Goal: Task Accomplishment & Management: Use online tool/utility

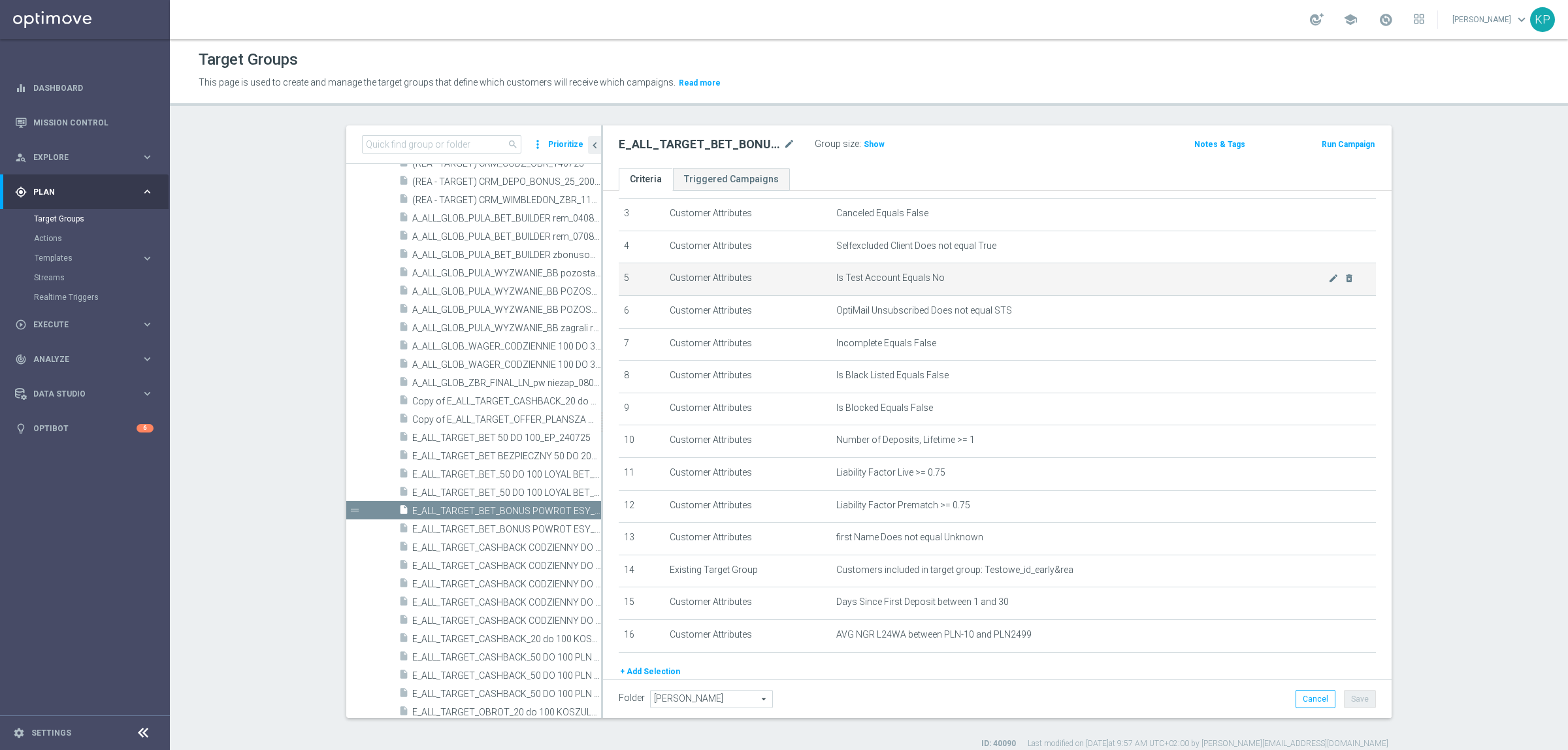
scroll to position [159, 0]
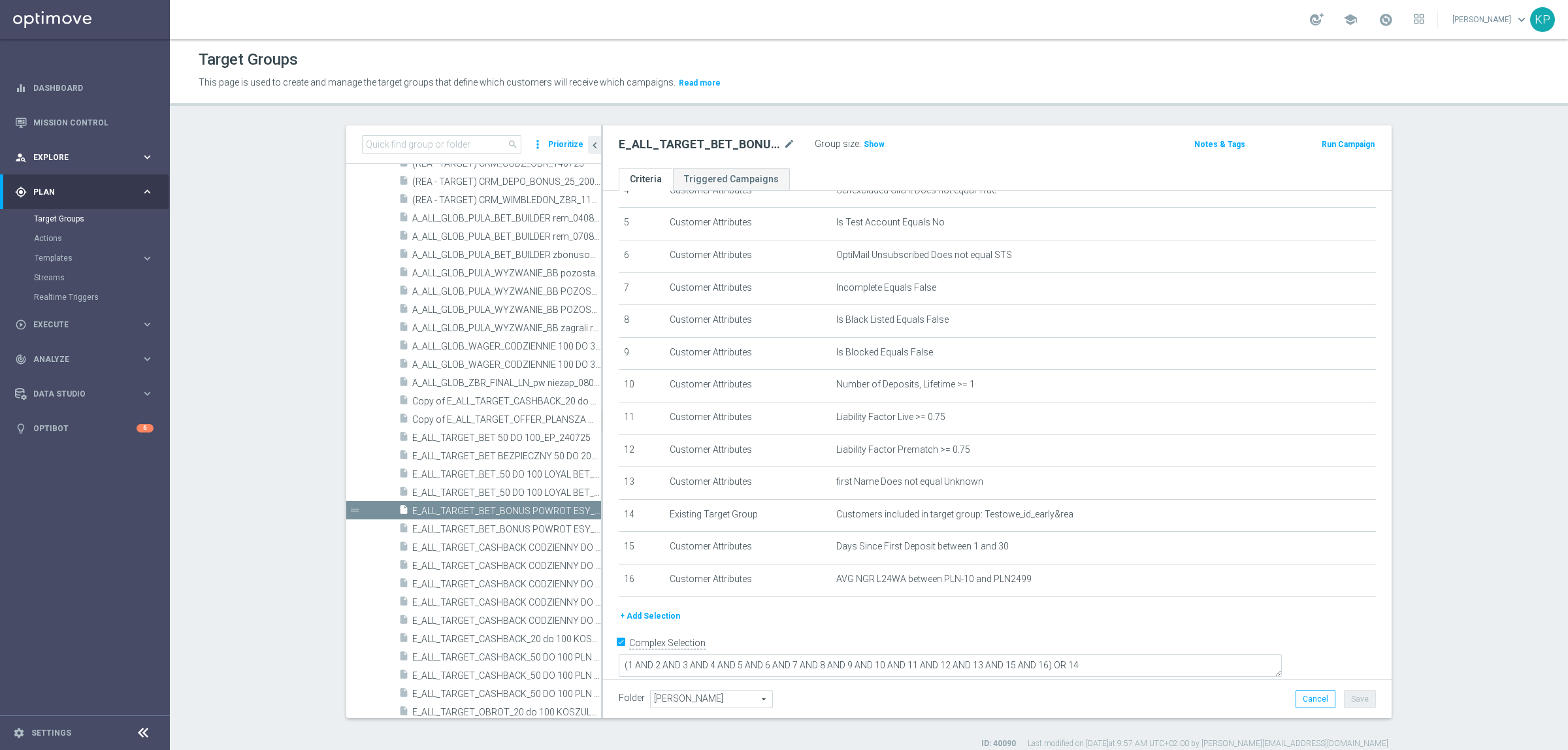
click at [145, 162] on icon "keyboard_arrow_right" at bounding box center [147, 158] width 13 height 13
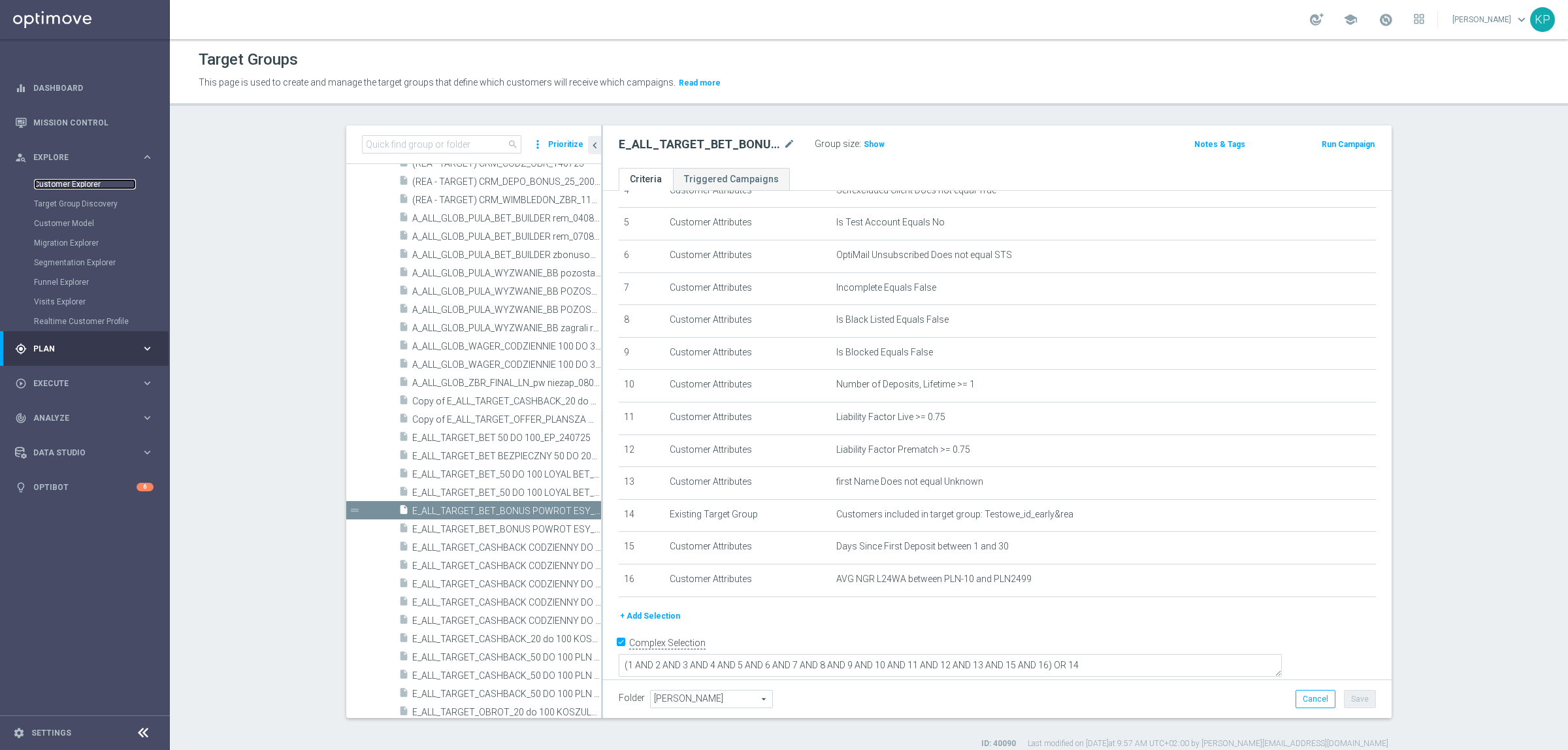
click at [94, 183] on link "Customer Explorer" at bounding box center [84, 184] width 102 height 10
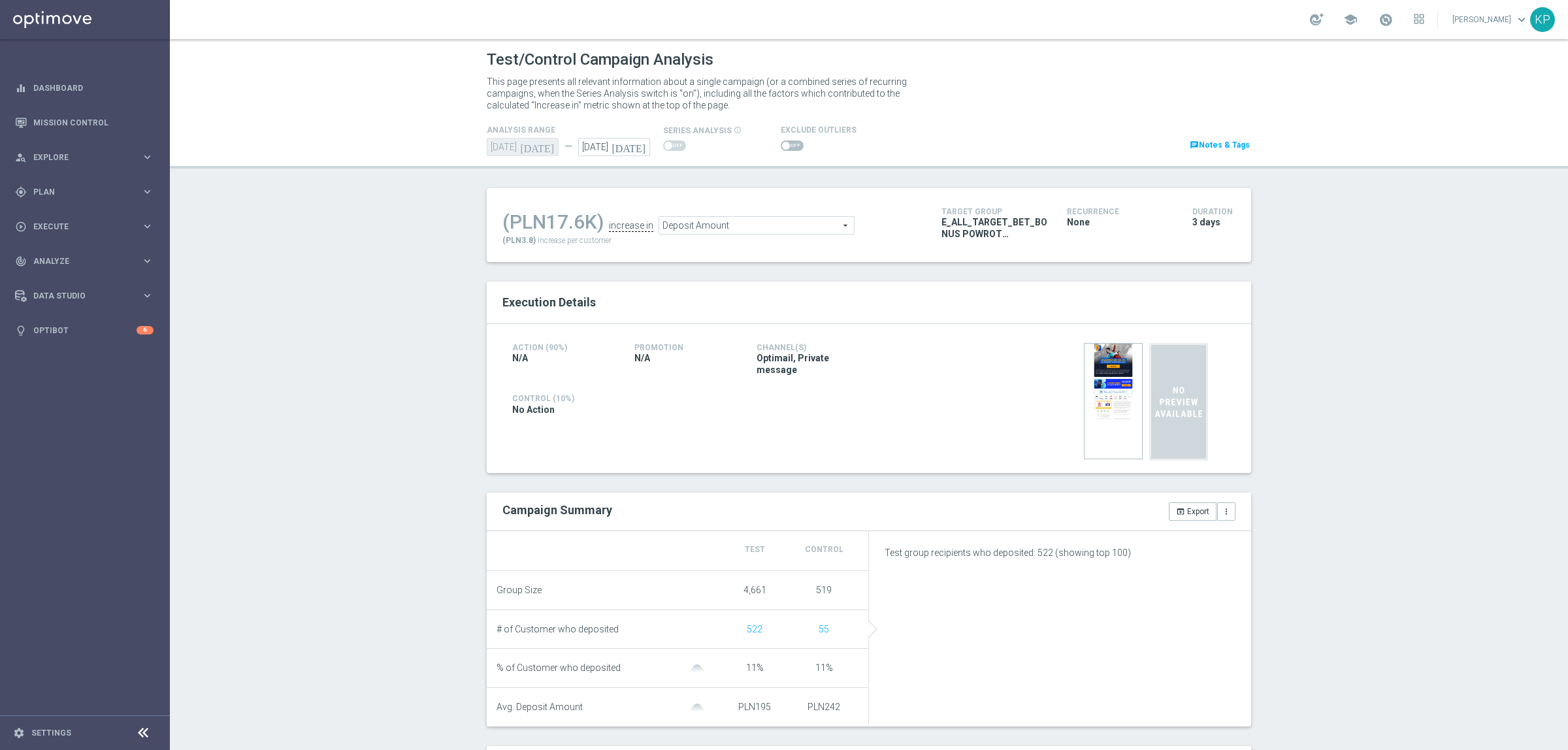
click at [780, 141] on span at bounding box center [792, 146] width 23 height 10
click at [780, 141] on input "checkbox" at bounding box center [792, 146] width 23 height 10
checkbox input "true"
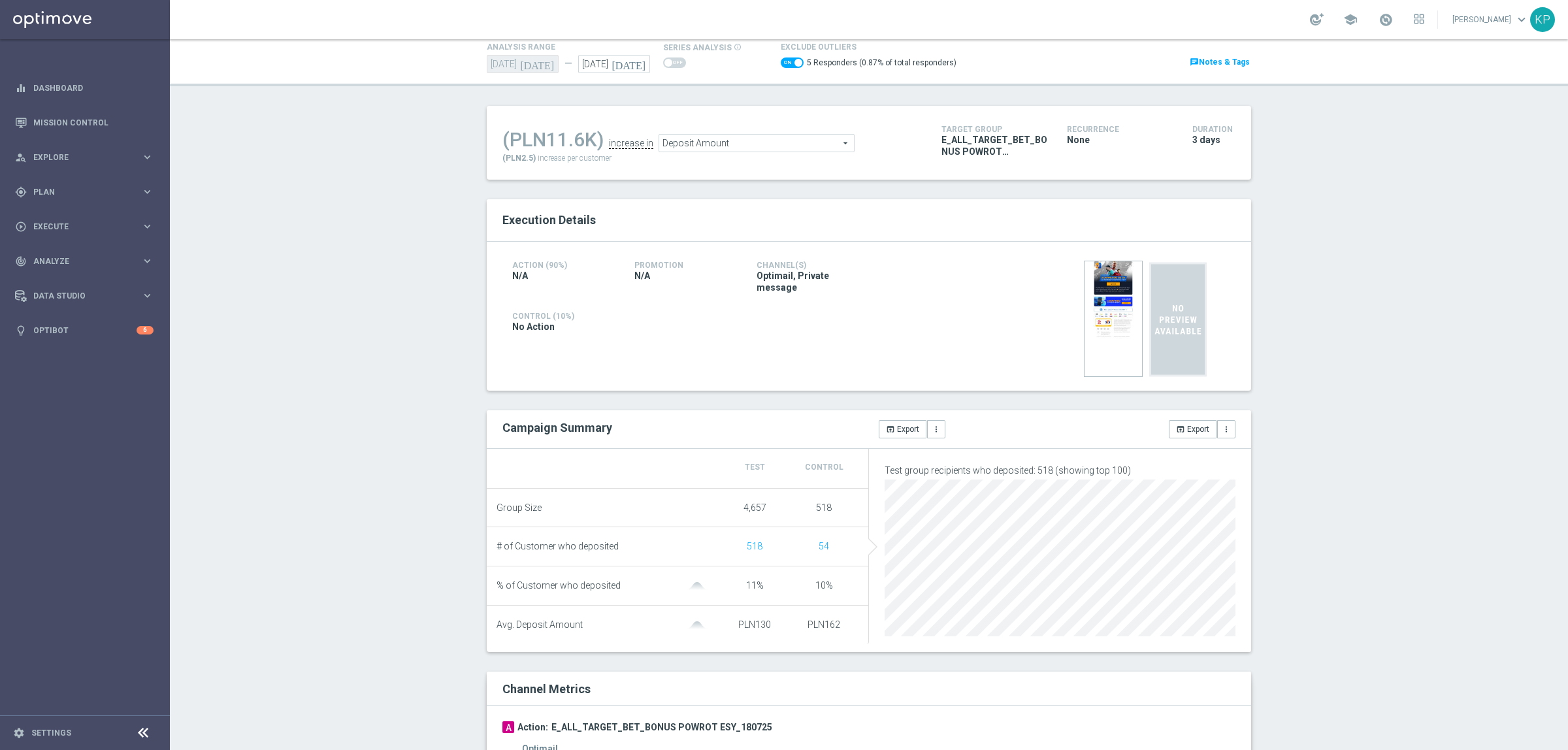
scroll to position [163, 0]
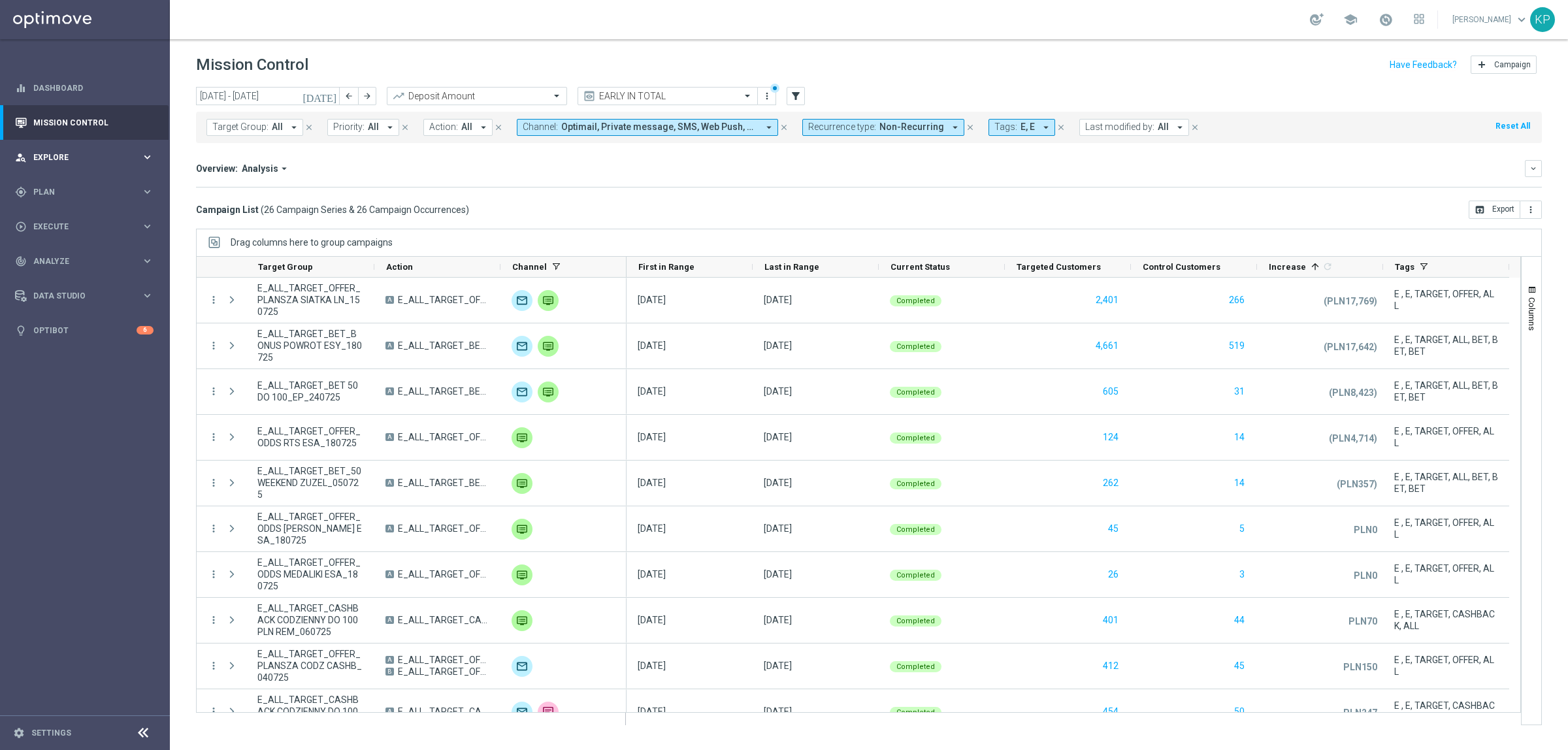
click at [113, 161] on span "Explore" at bounding box center [87, 158] width 108 height 8
click at [84, 182] on link "Customer Explorer" at bounding box center [84, 184] width 102 height 10
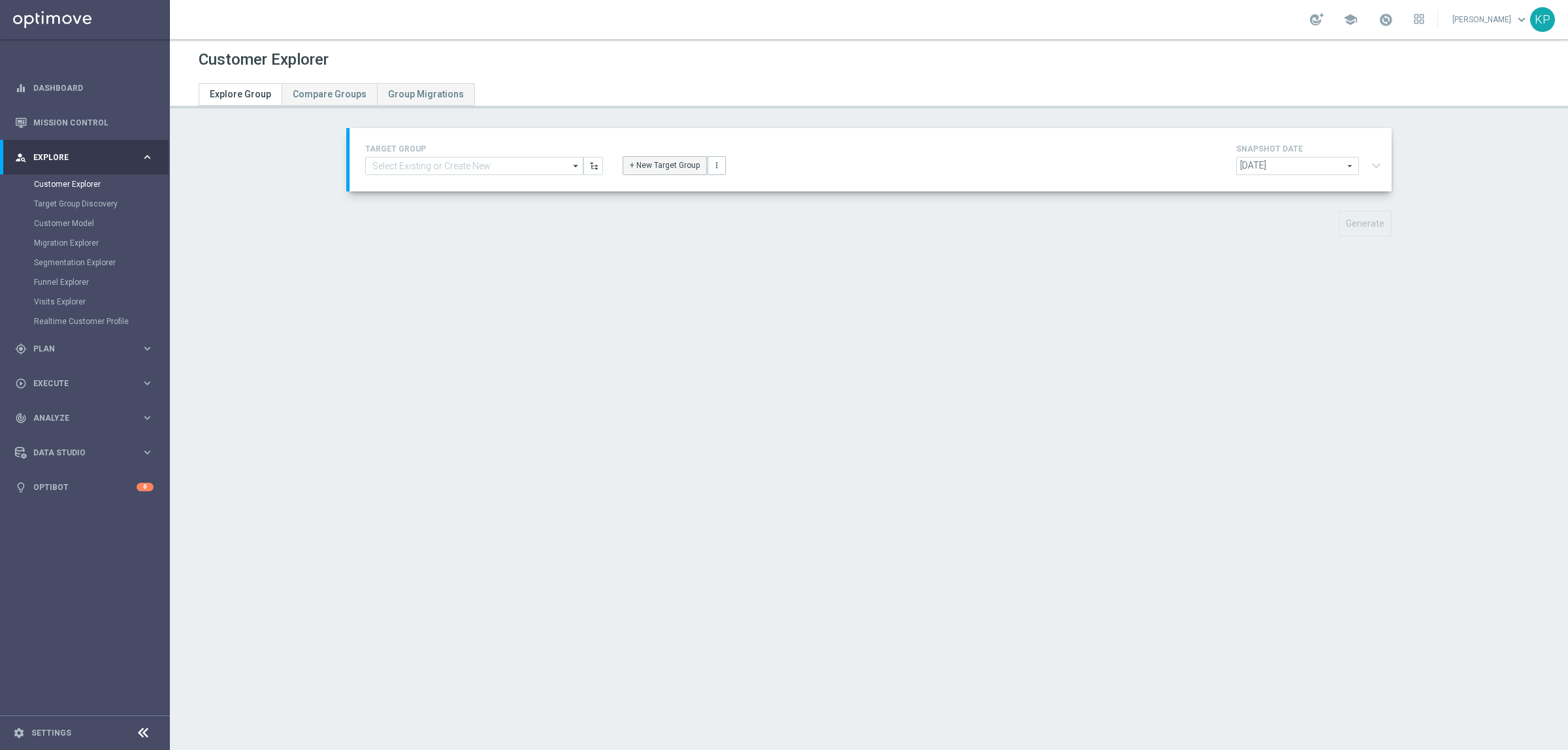
click at [632, 160] on button "+ New Target Group" at bounding box center [664, 165] width 84 height 18
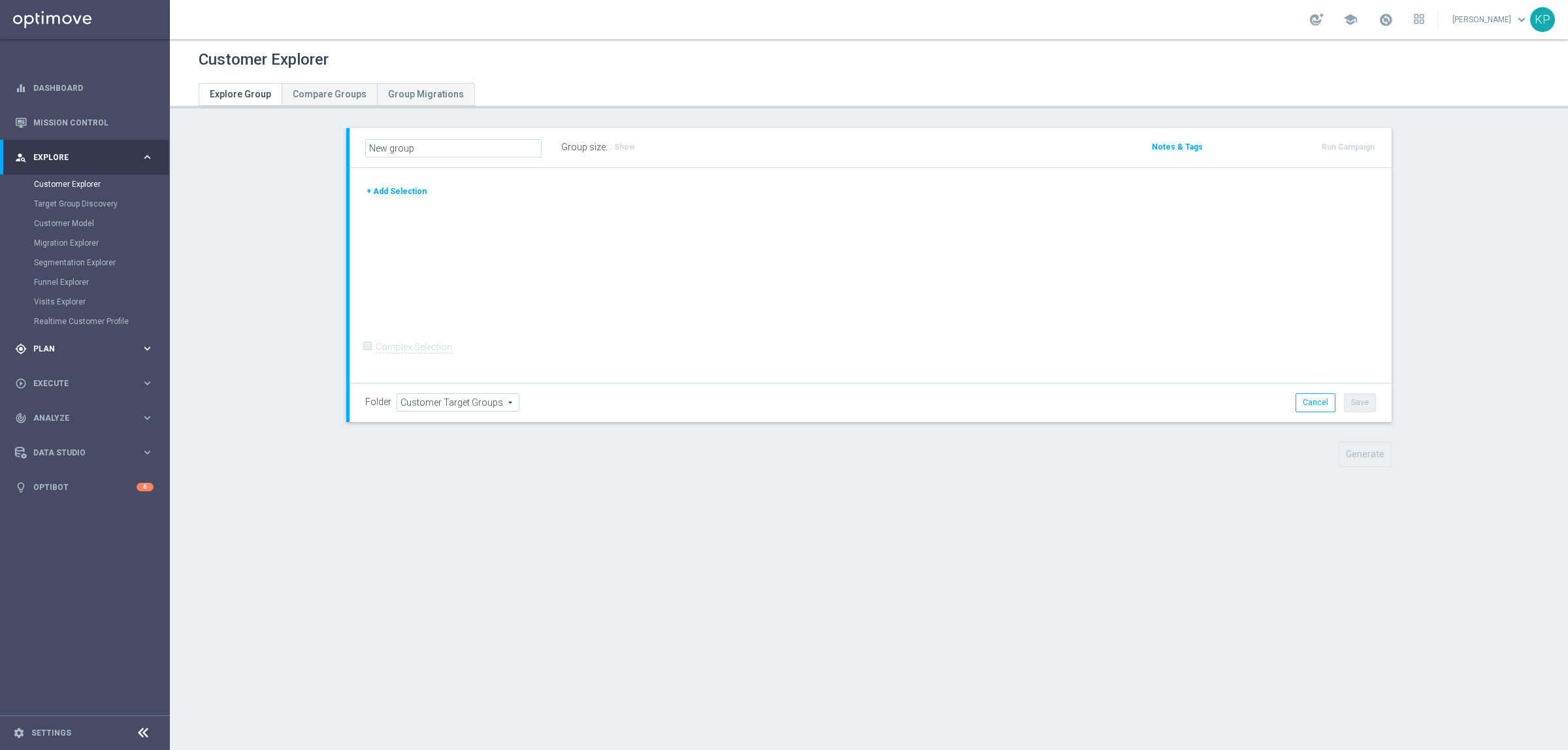
click at [67, 345] on span "Plan" at bounding box center [87, 349] width 108 height 8
click at [78, 229] on div "Actions" at bounding box center [101, 238] width 134 height 20
click at [75, 213] on link "Target Groups" at bounding box center [84, 218] width 102 height 10
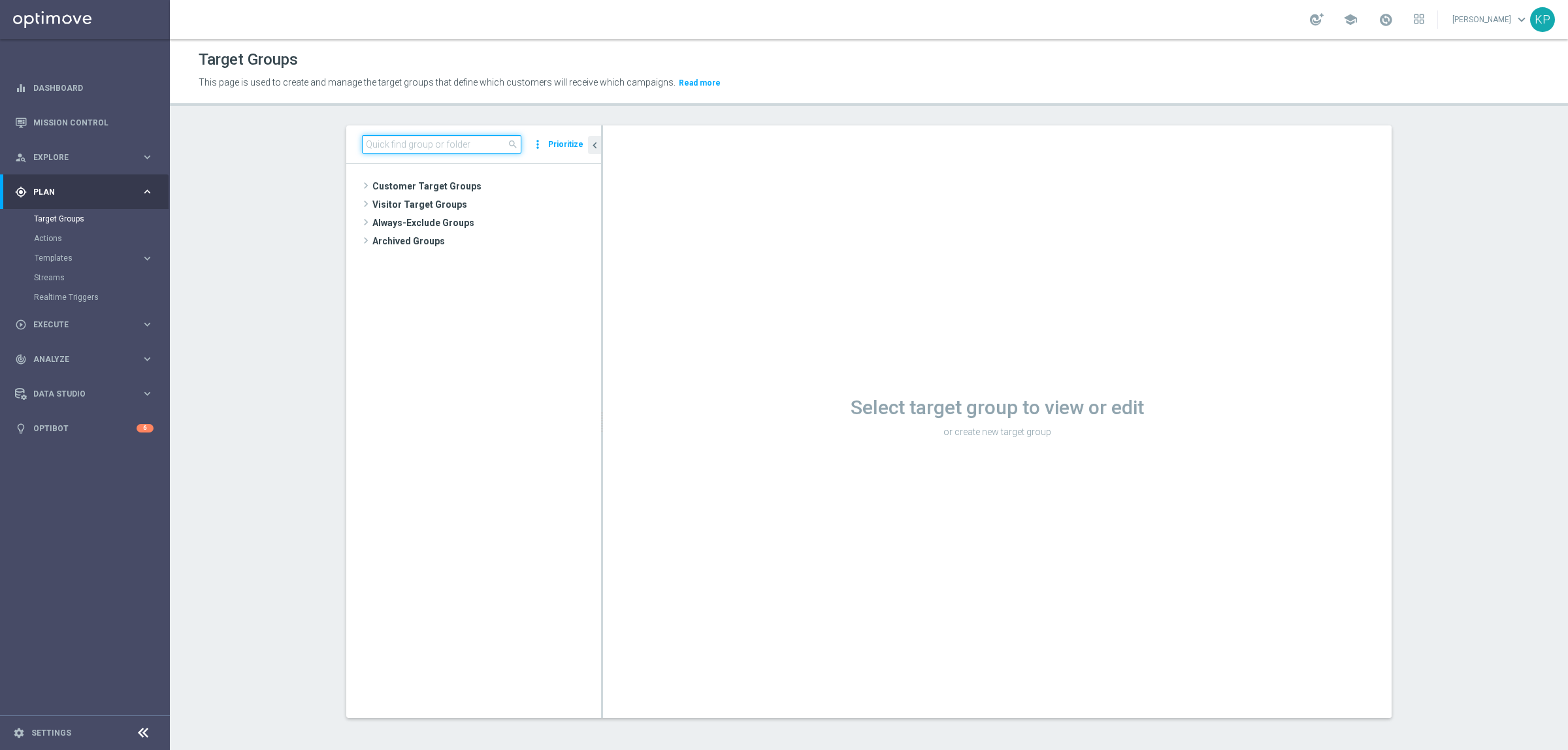
click at [464, 147] on input at bounding box center [441, 144] width 159 height 18
paste input "E_ALL_TARGET_OFFER_POWROT LIG_150825"
type input "E_ALL_TARGET_OFFER_POWROT LIG_150825"
click at [72, 255] on span "Templates" at bounding box center [81, 258] width 94 height 8
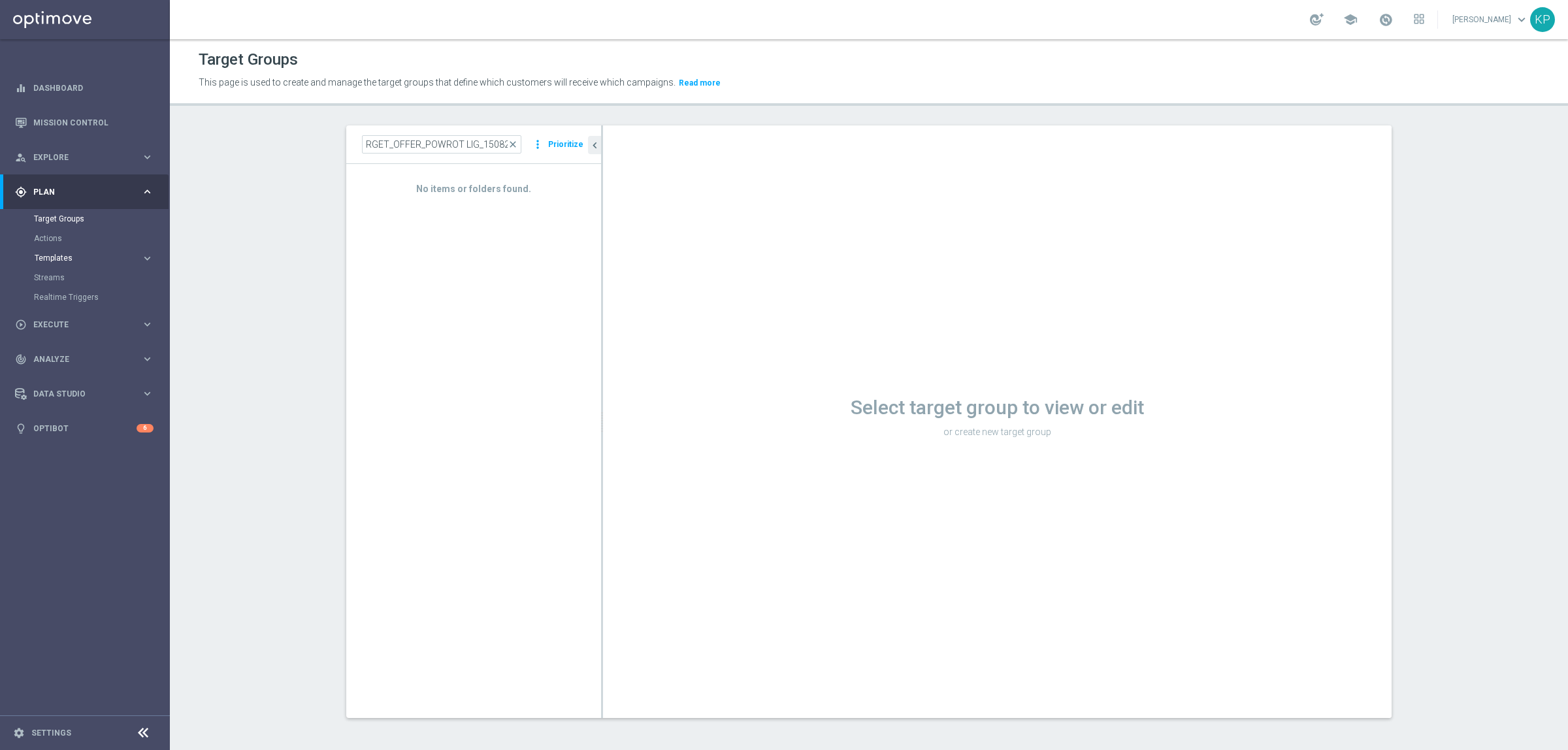
scroll to position [0, 0]
click at [59, 275] on link "Optimail" at bounding box center [88, 277] width 95 height 10
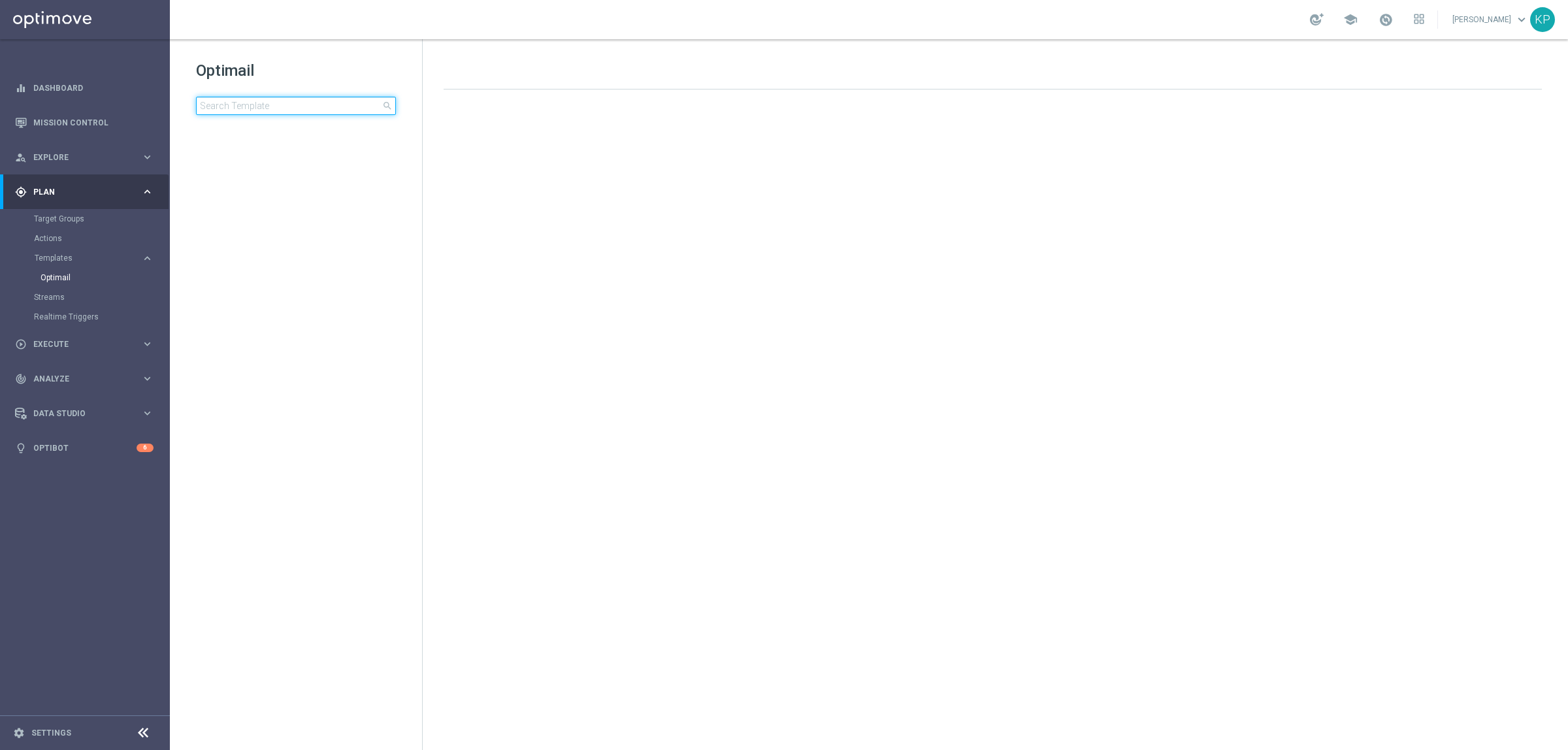
click at [337, 108] on input at bounding box center [296, 106] width 200 height 18
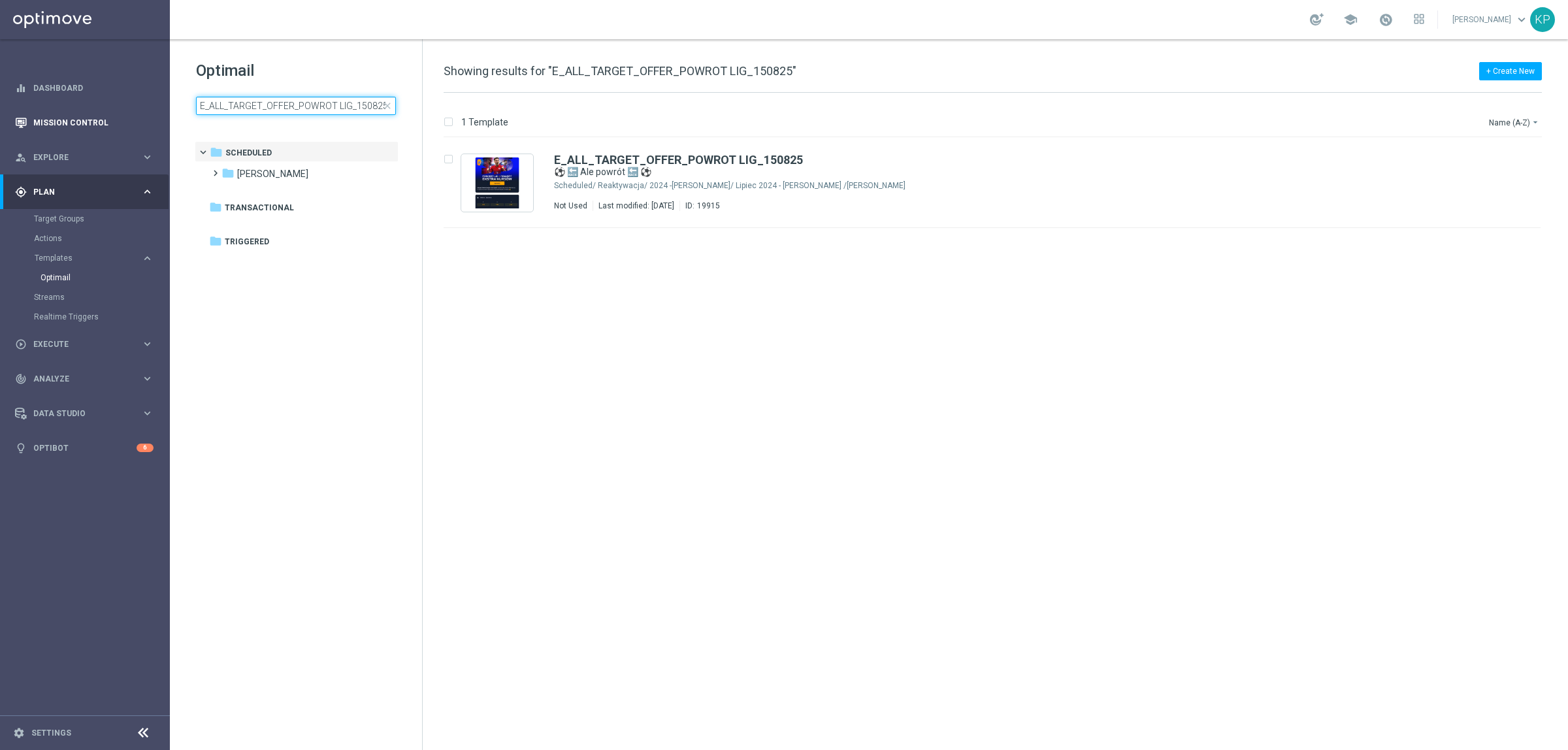
type input "E_ALL_TARGET_OFFER_POWROT LIG_150825"
click at [69, 122] on link "Mission Control" at bounding box center [94, 122] width 120 height 34
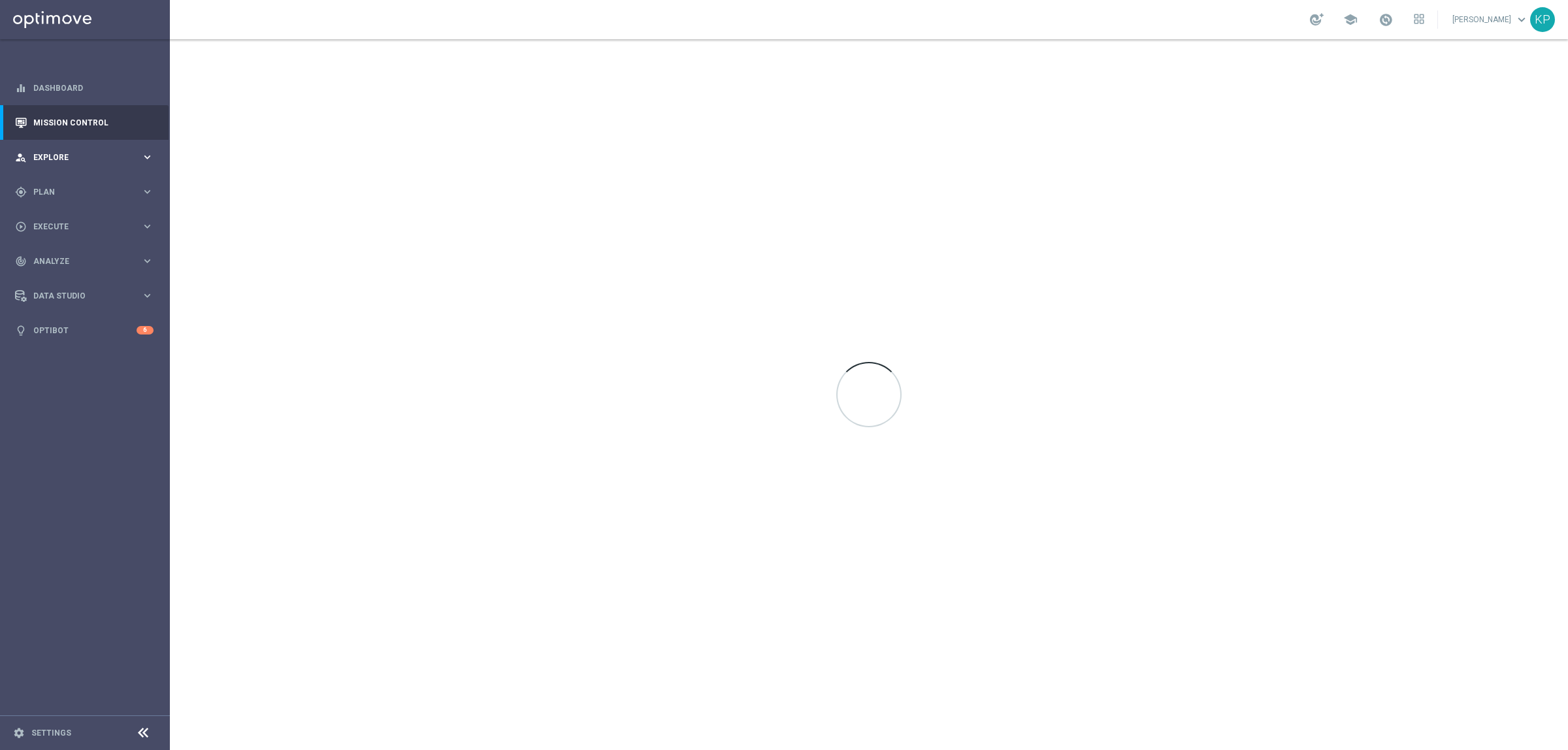
click at [66, 152] on div "person_search Explore" at bounding box center [78, 158] width 126 height 12
click at [66, 187] on link "Customer Explorer" at bounding box center [84, 184] width 102 height 10
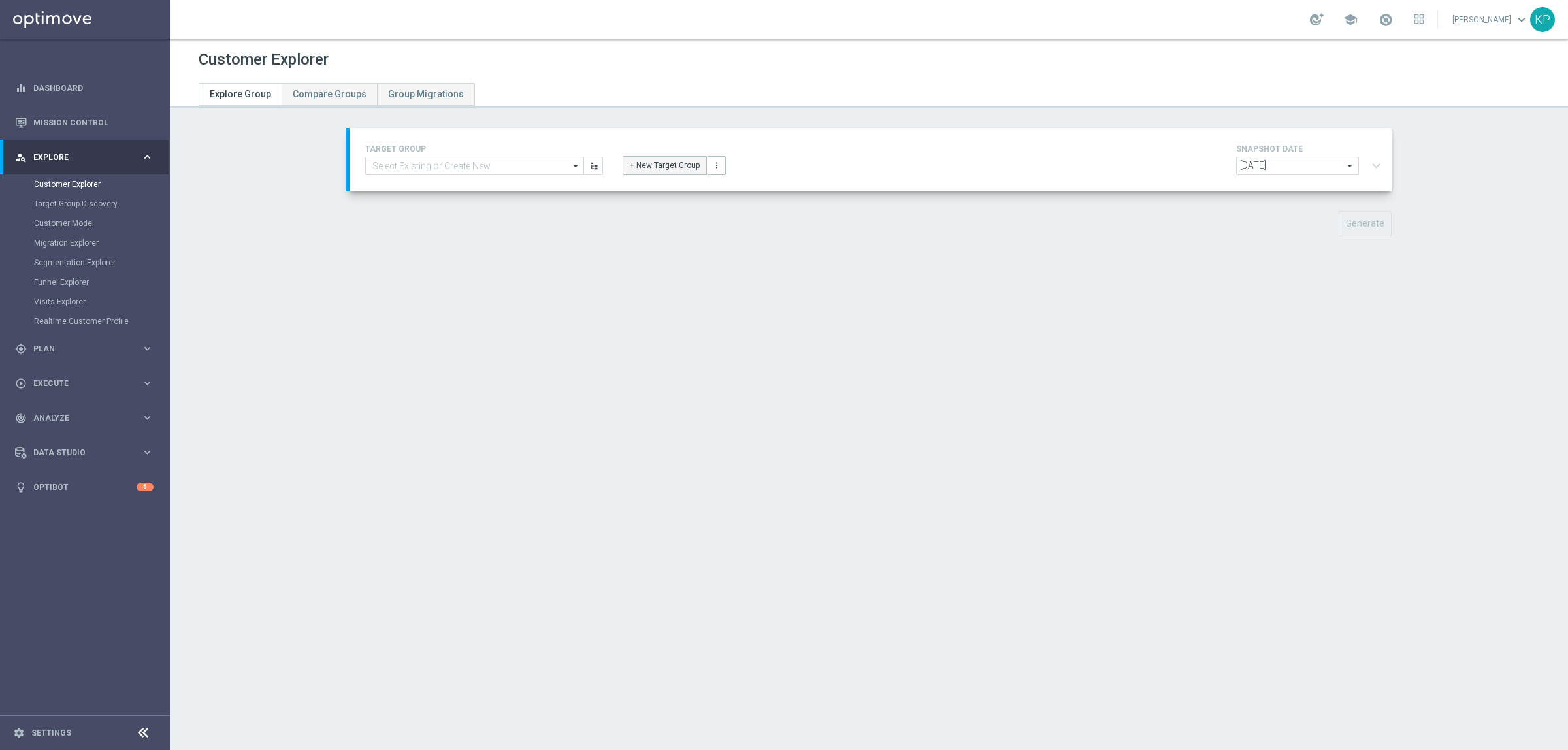
click at [672, 163] on button "+ New Target Group" at bounding box center [664, 165] width 84 height 18
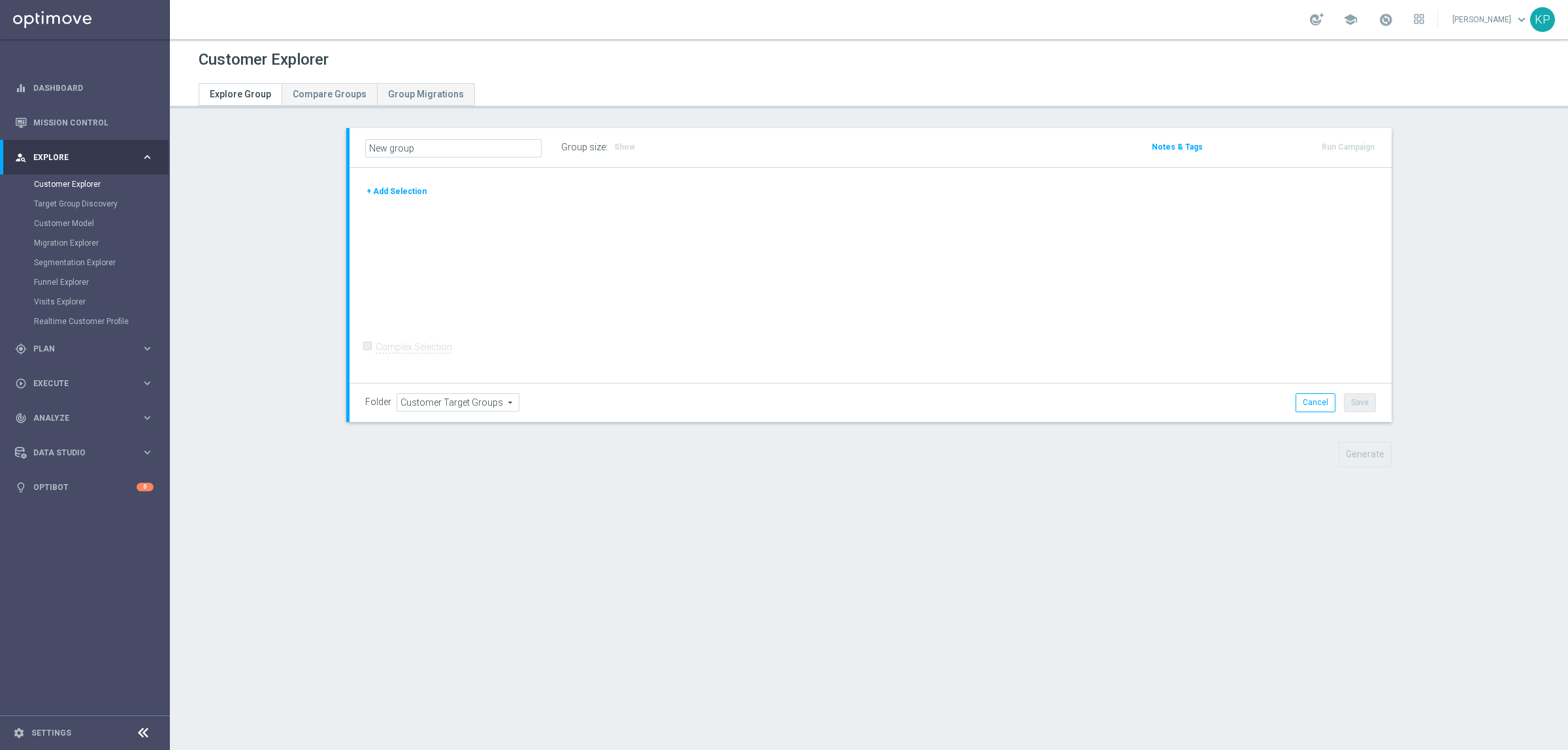
click at [412, 187] on button "+ Add Selection" at bounding box center [397, 191] width 62 height 14
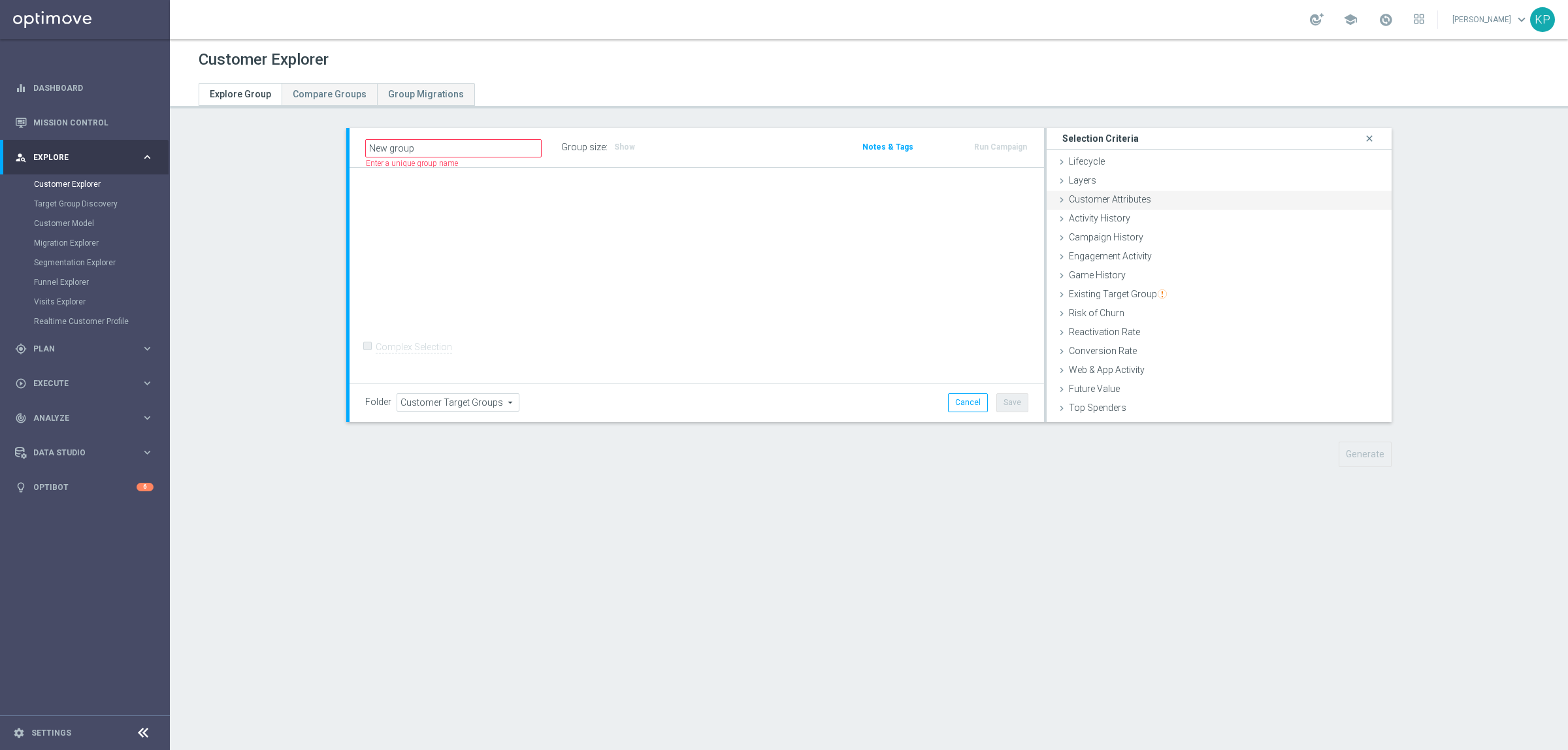
click at [1131, 202] on span "Customer Attributes" at bounding box center [1110, 199] width 82 height 10
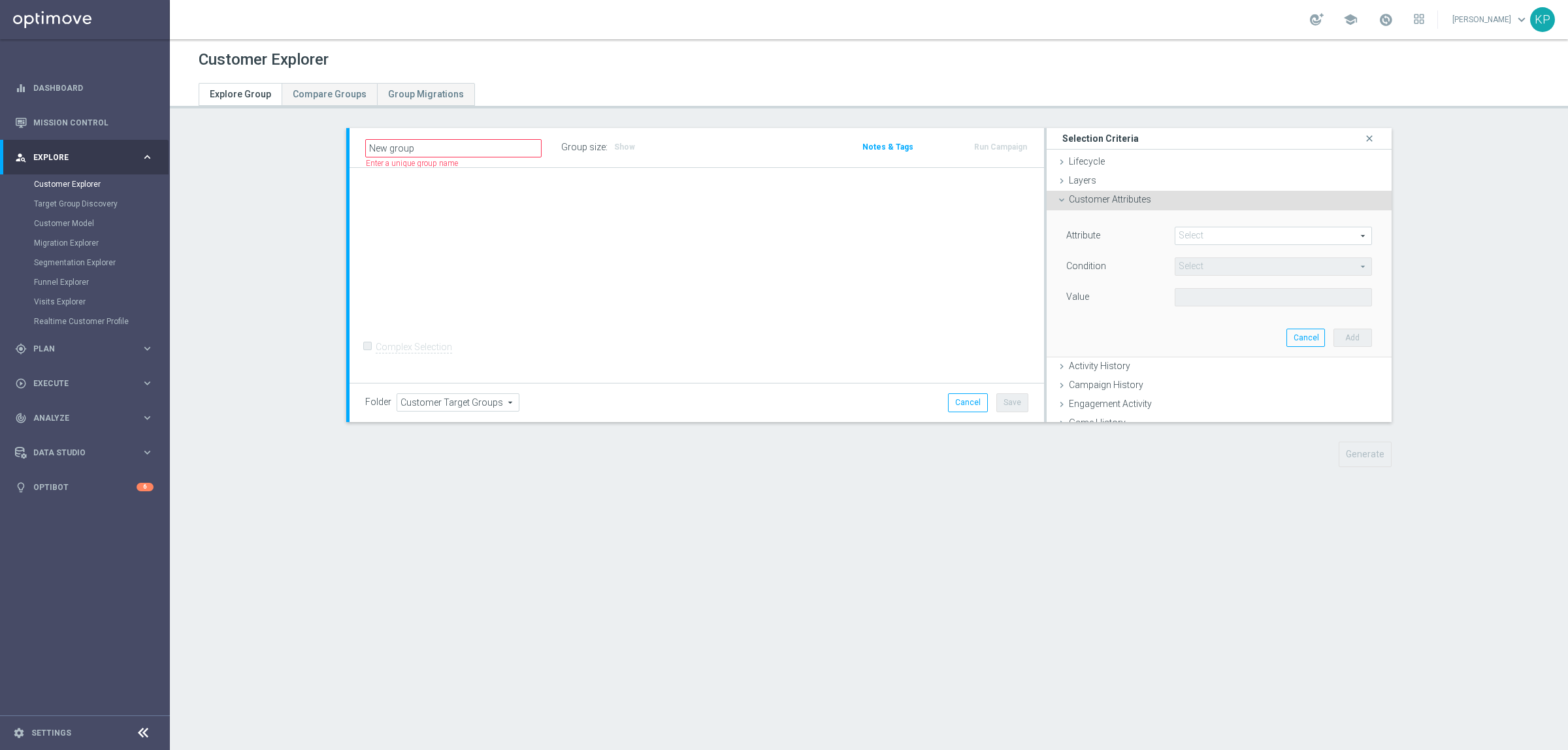
click at [1194, 230] on span at bounding box center [1273, 235] width 196 height 17
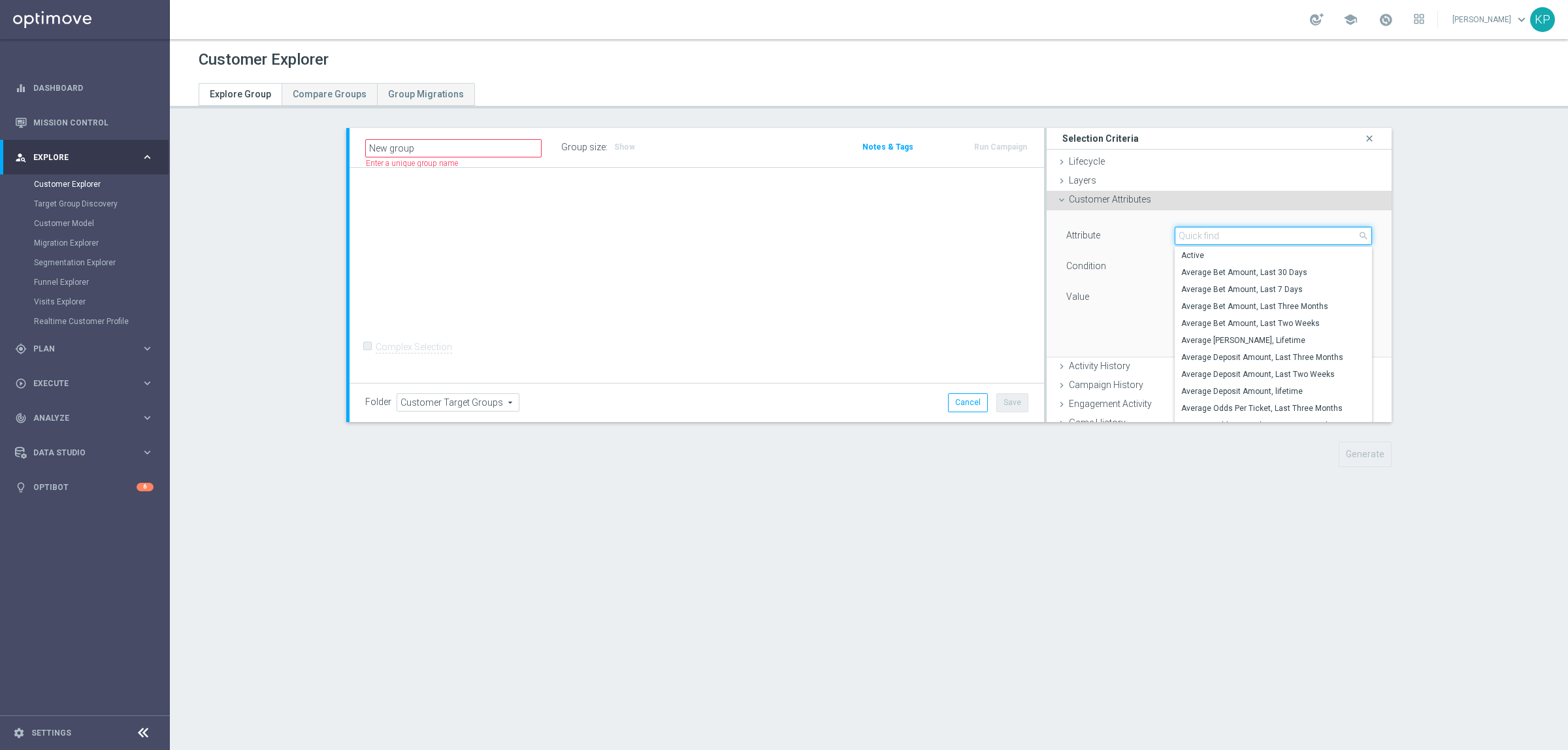
click at [1194, 230] on input "search" at bounding box center [1273, 235] width 197 height 18
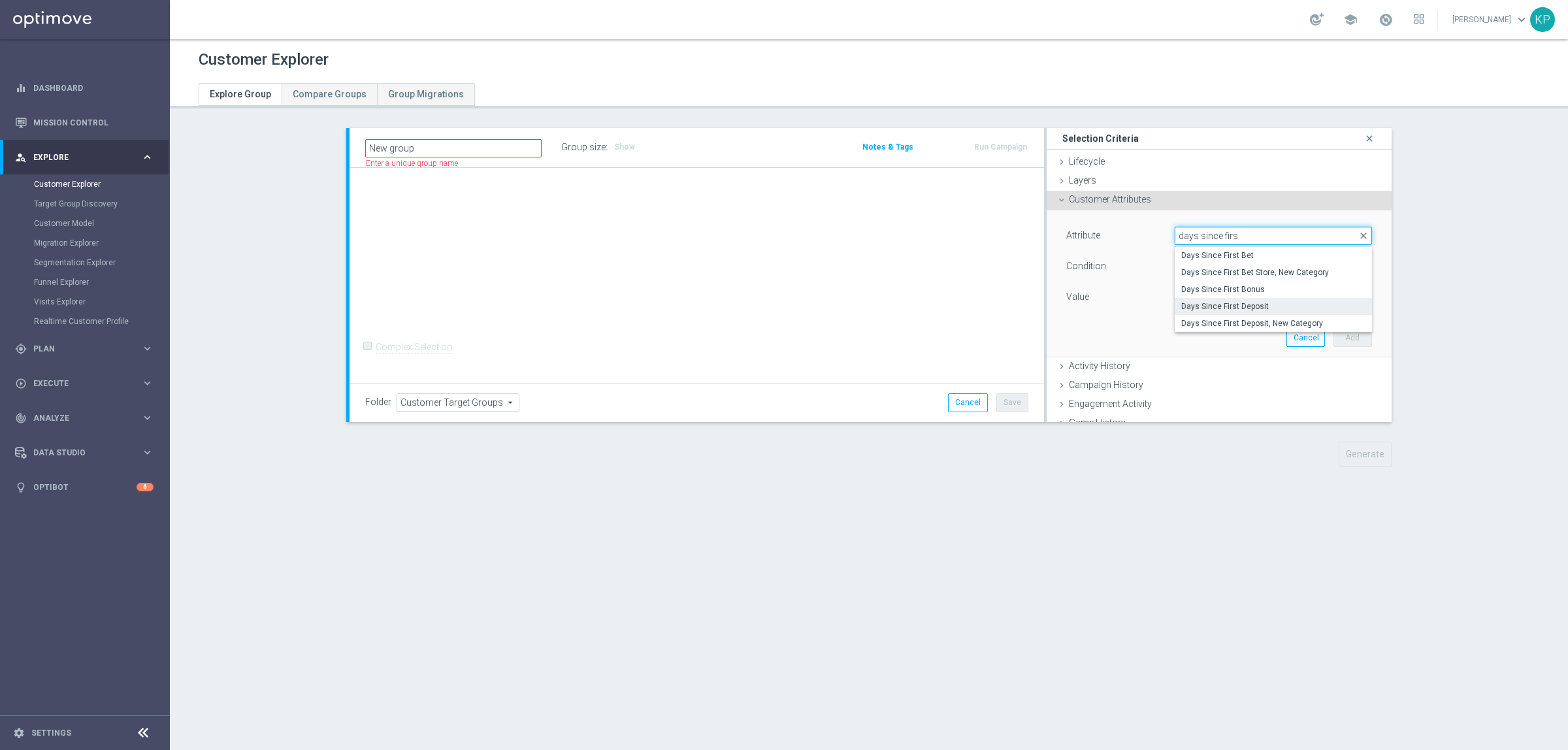
type input "days since firs"
drag, startPoint x: 1301, startPoint y: 312, endPoint x: 1289, endPoint y: 308, distance: 12.6
click at [1298, 312] on label "Days Since First Deposit" at bounding box center [1273, 306] width 197 height 17
type input "Days Since First Deposit"
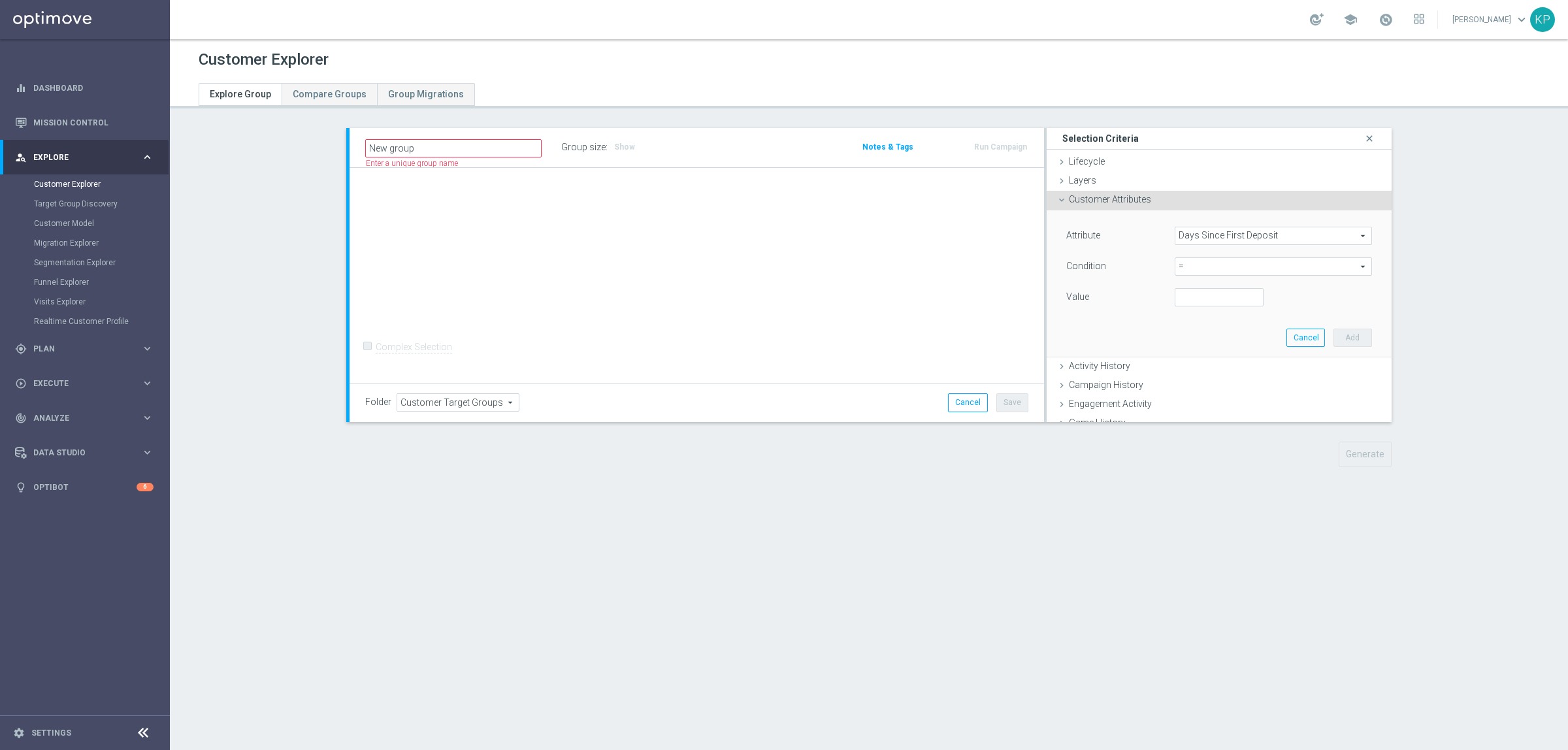
click at [1220, 255] on div "Attribute Days Since First Deposit Days Since First Deposit arrow_drop_down sea…" at bounding box center [1219, 267] width 305 height 82
click at [1208, 275] on div "= = arrow_drop_down search" at bounding box center [1273, 266] width 197 height 18
click at [1195, 389] on span "between" at bounding box center [1273, 388] width 184 height 10
type input "between"
click at [1190, 301] on input "number" at bounding box center [1219, 297] width 89 height 18
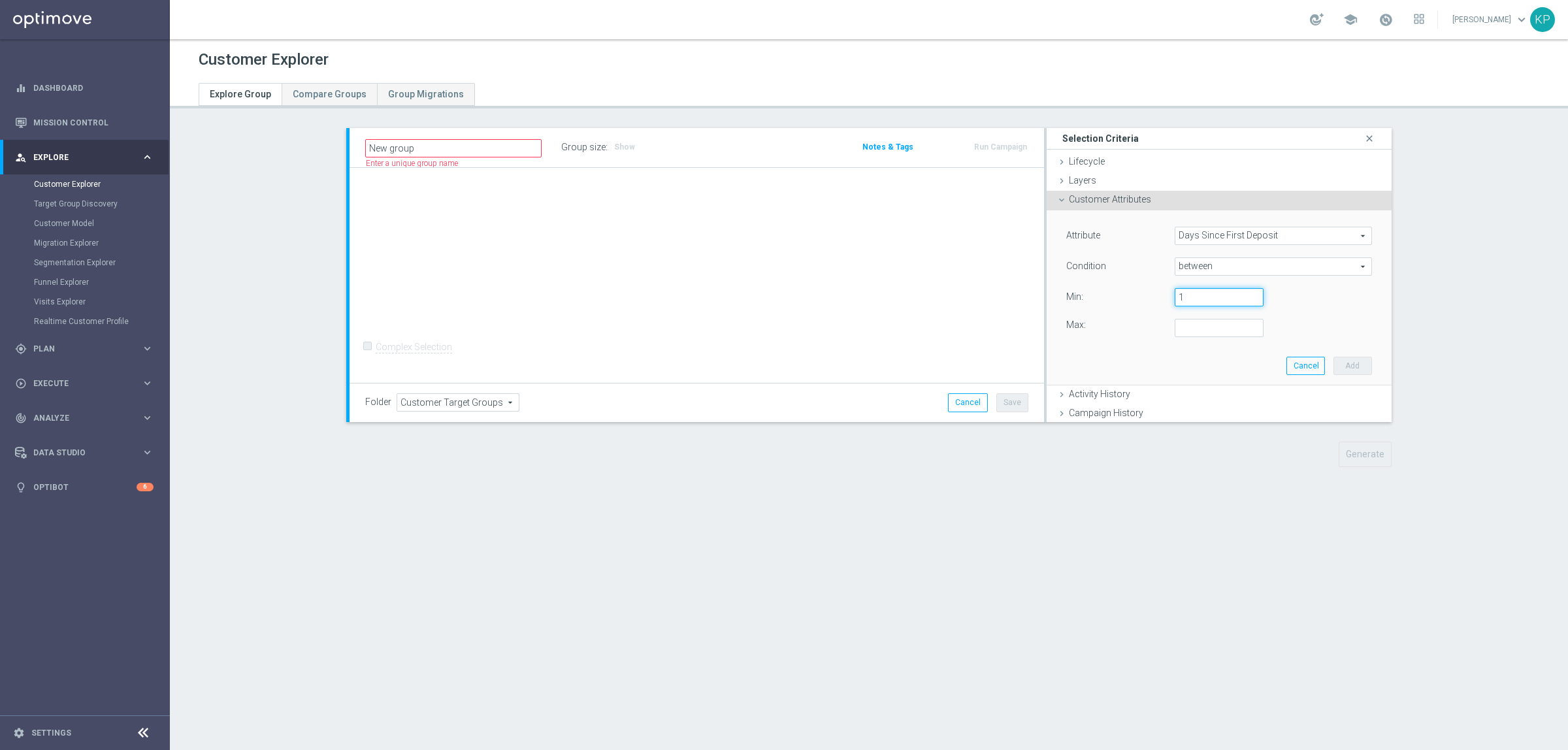
type input "1"
click at [1183, 325] on input "number" at bounding box center [1219, 328] width 89 height 18
type input "30"
click at [1346, 366] on button "Add" at bounding box center [1352, 365] width 38 height 18
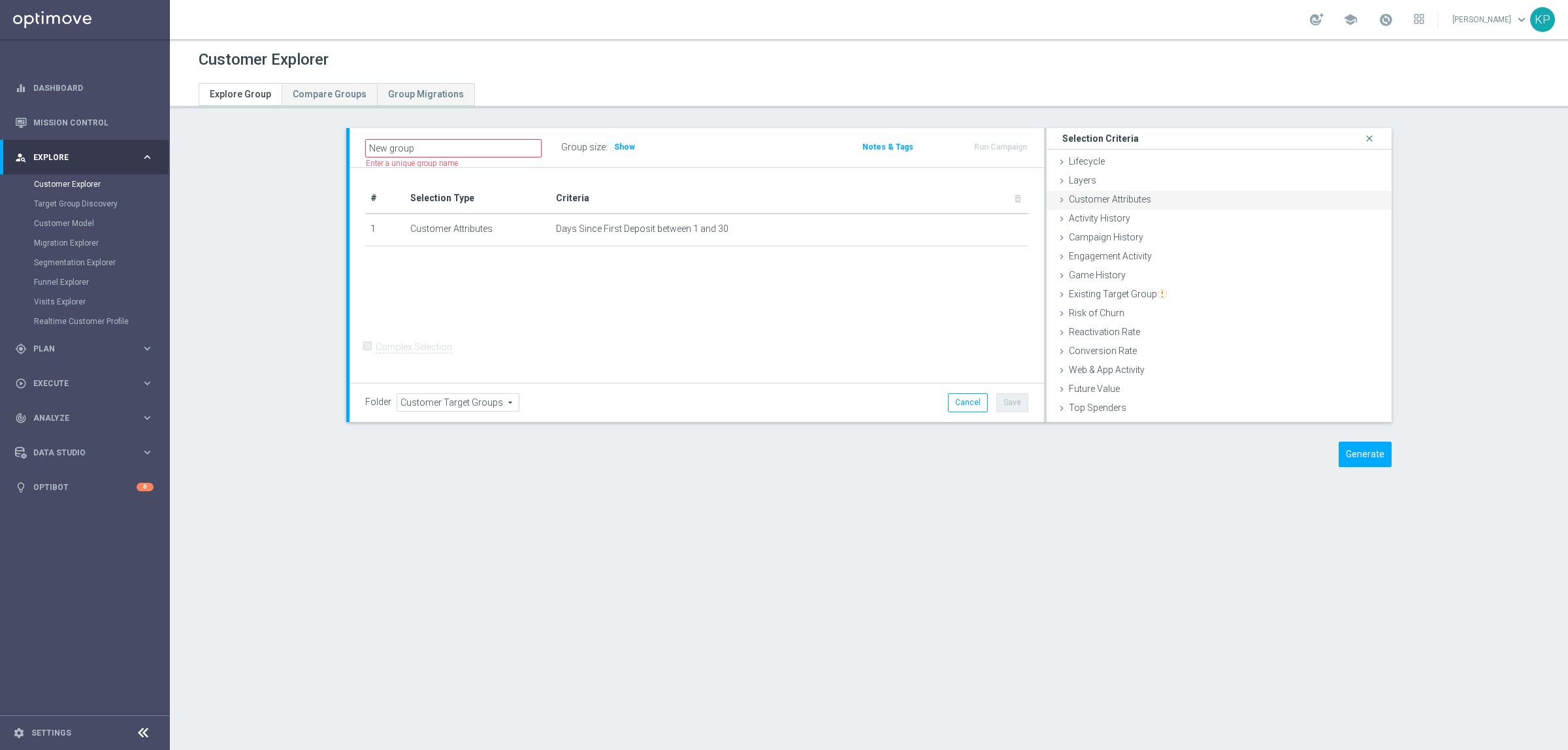
click at [1168, 199] on div "Customer Attributes done selection saved" at bounding box center [1219, 201] width 345 height 20
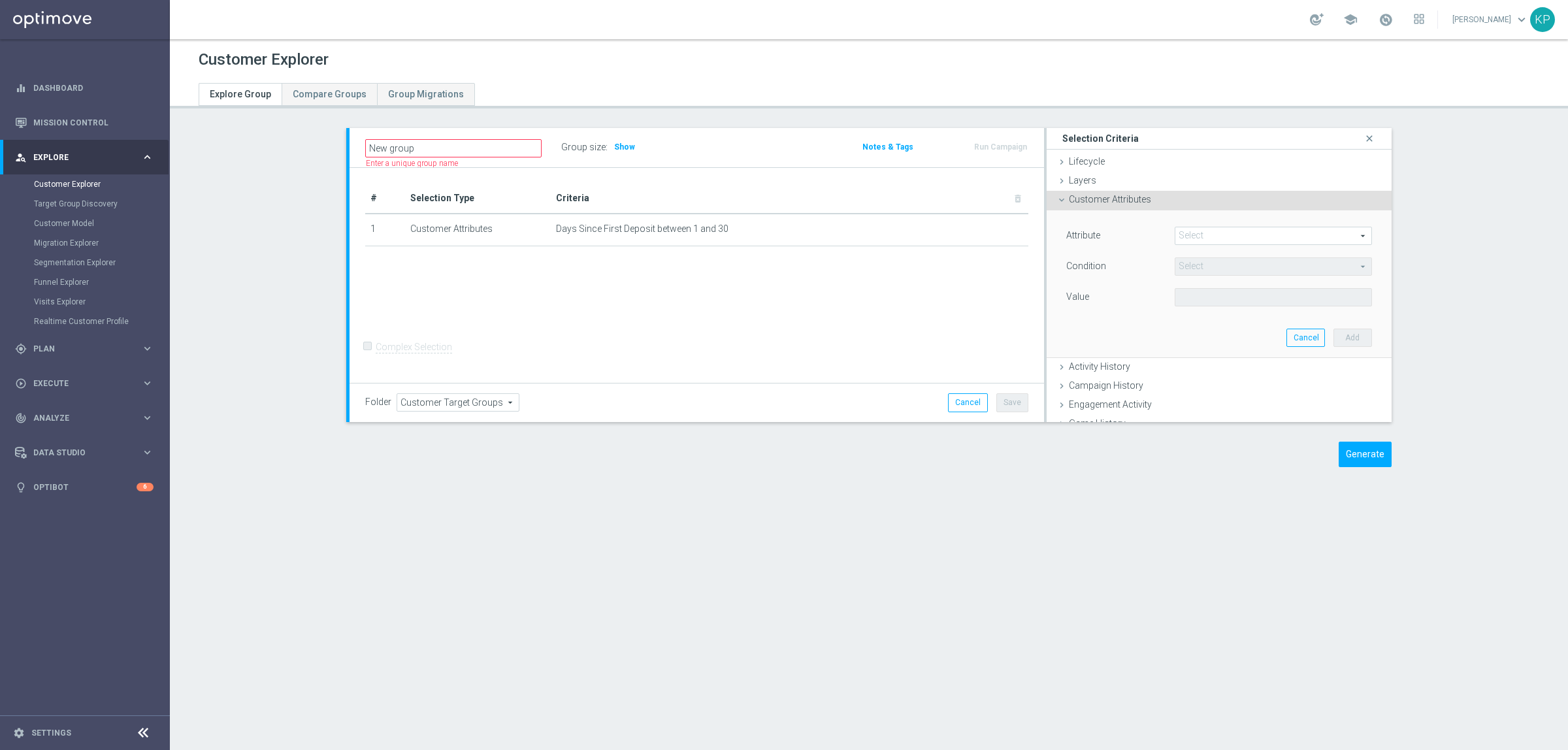
click at [1199, 237] on span at bounding box center [1273, 235] width 196 height 17
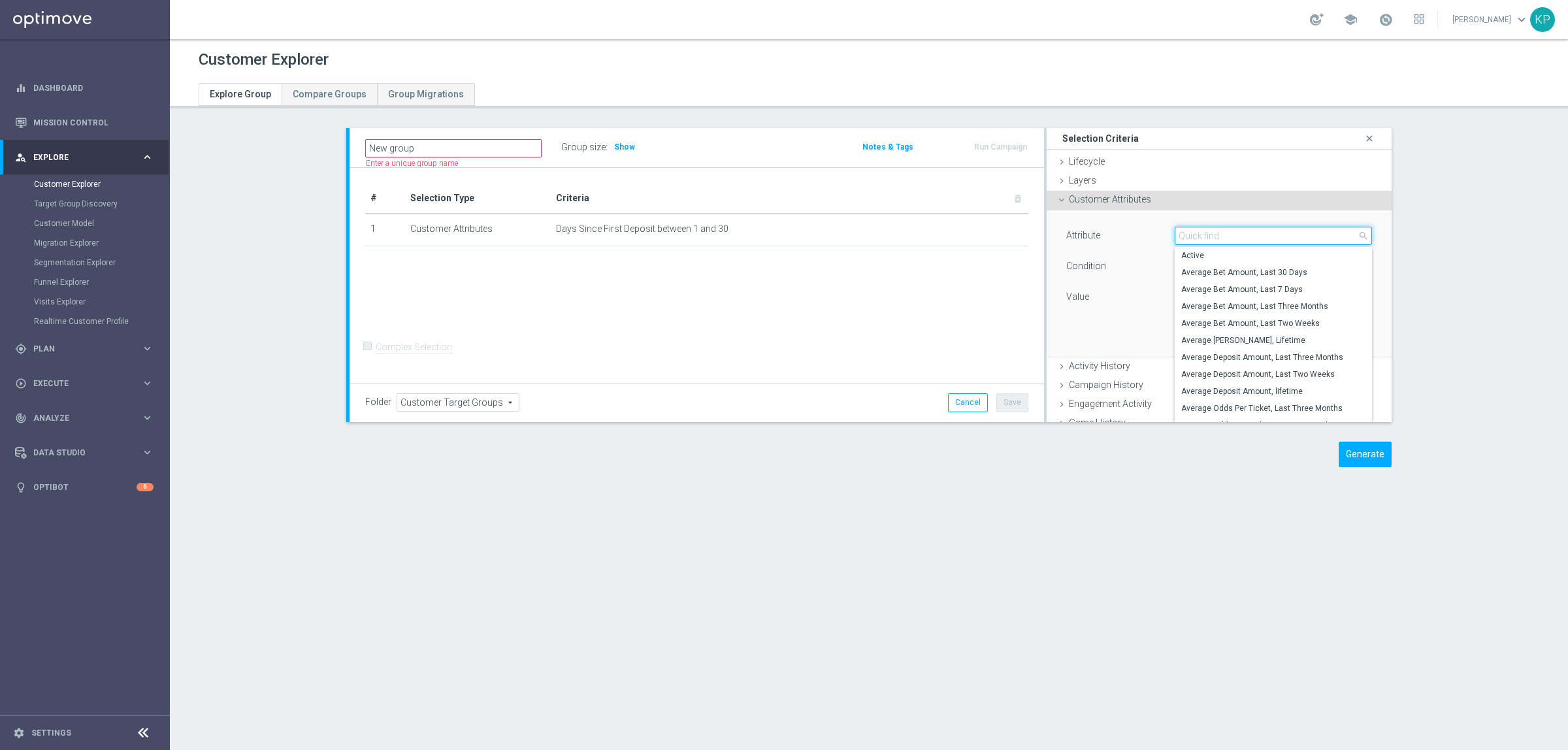
click at [1199, 237] on input "search" at bounding box center [1273, 235] width 197 height 18
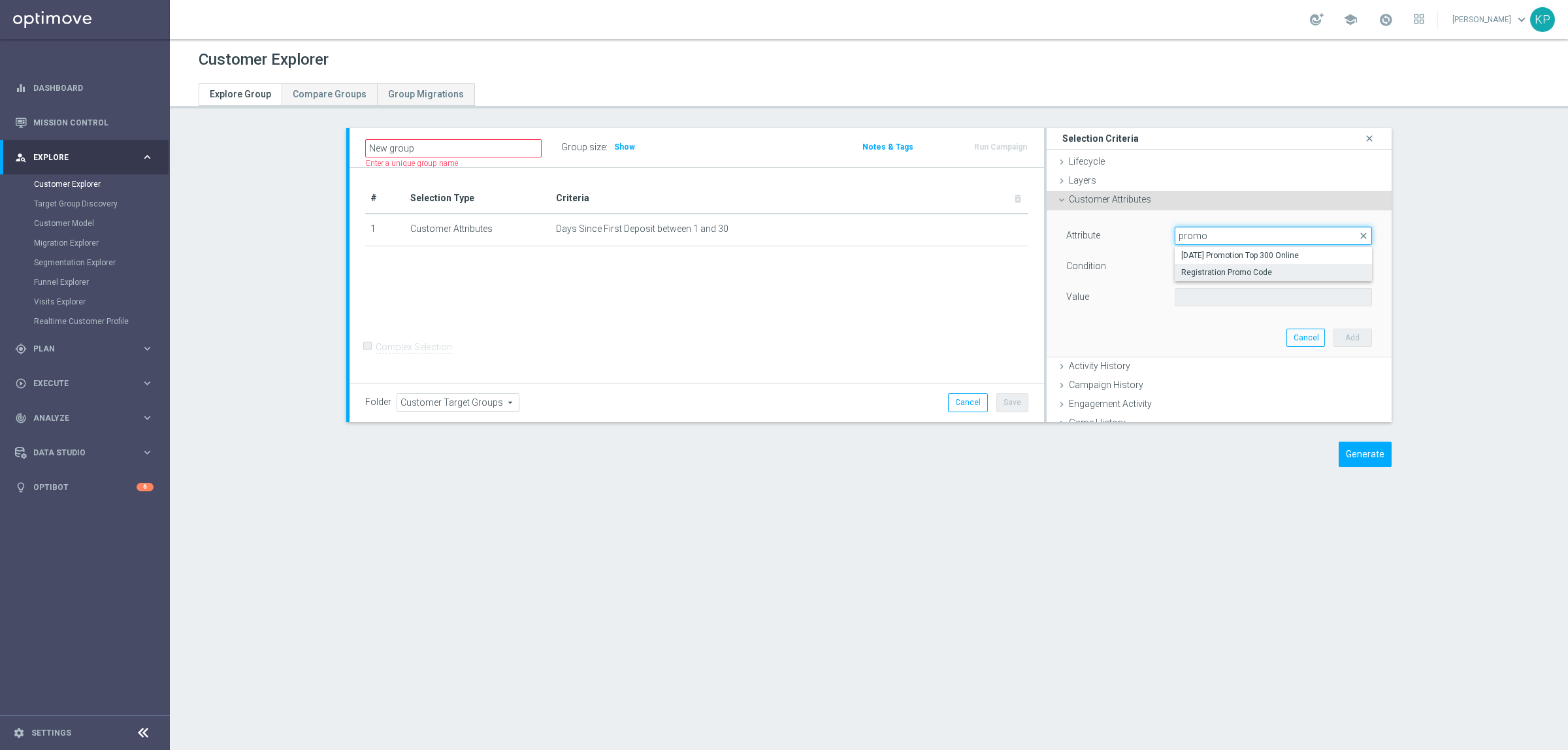
type input "promo"
click at [1203, 269] on span "Registration Promo Code" at bounding box center [1273, 272] width 184 height 10
type input "Registration Promo Code"
type input "Equals"
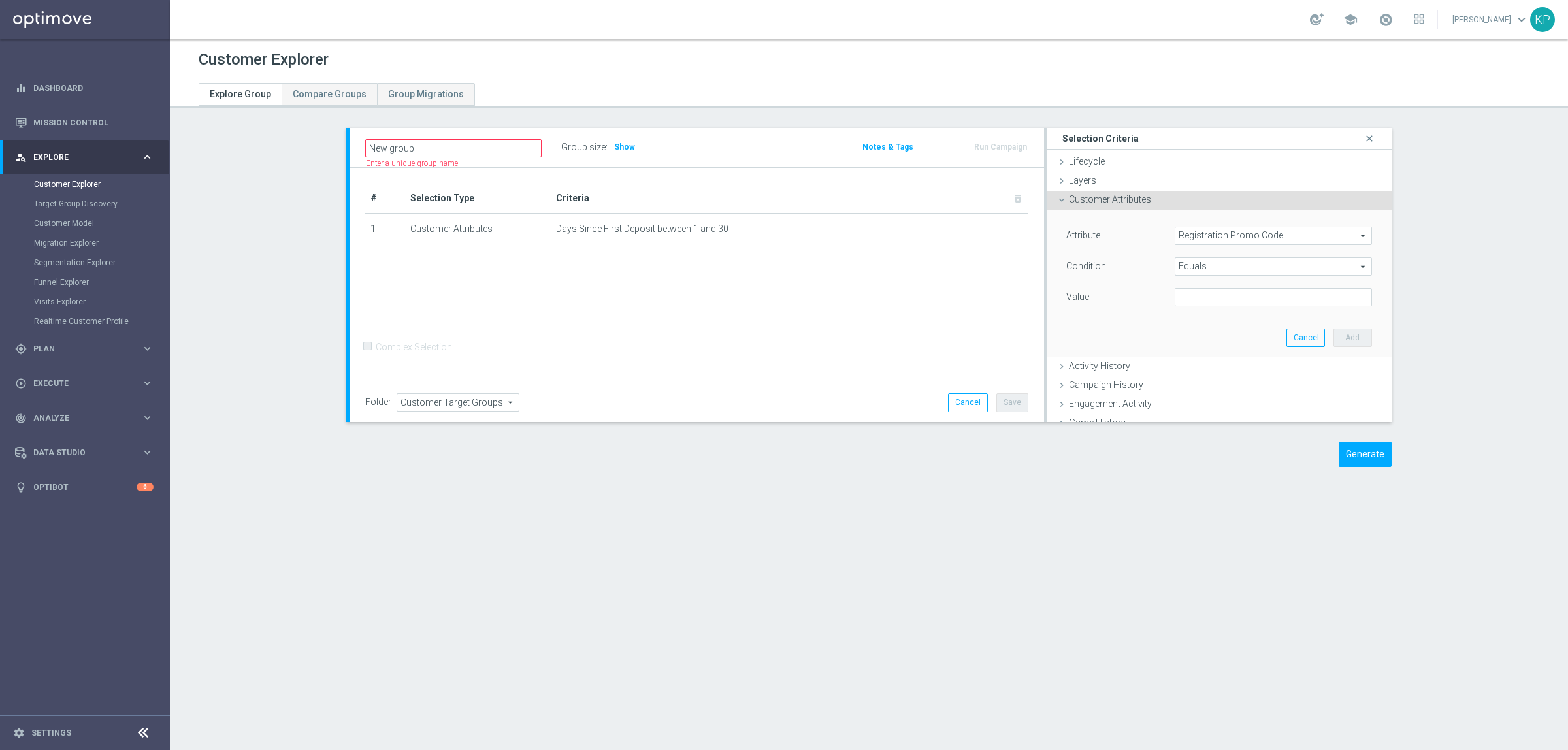
click at [1198, 273] on span "Equals" at bounding box center [1273, 266] width 196 height 17
click at [1194, 271] on div "Select arrow_drop_down search" at bounding box center [1273, 266] width 217 height 18
click at [1198, 250] on div "Attribute Select arrow_drop_down search Condition Select arrow_drop_down search…" at bounding box center [1219, 267] width 305 height 82
click at [1197, 240] on span at bounding box center [1273, 235] width 196 height 17
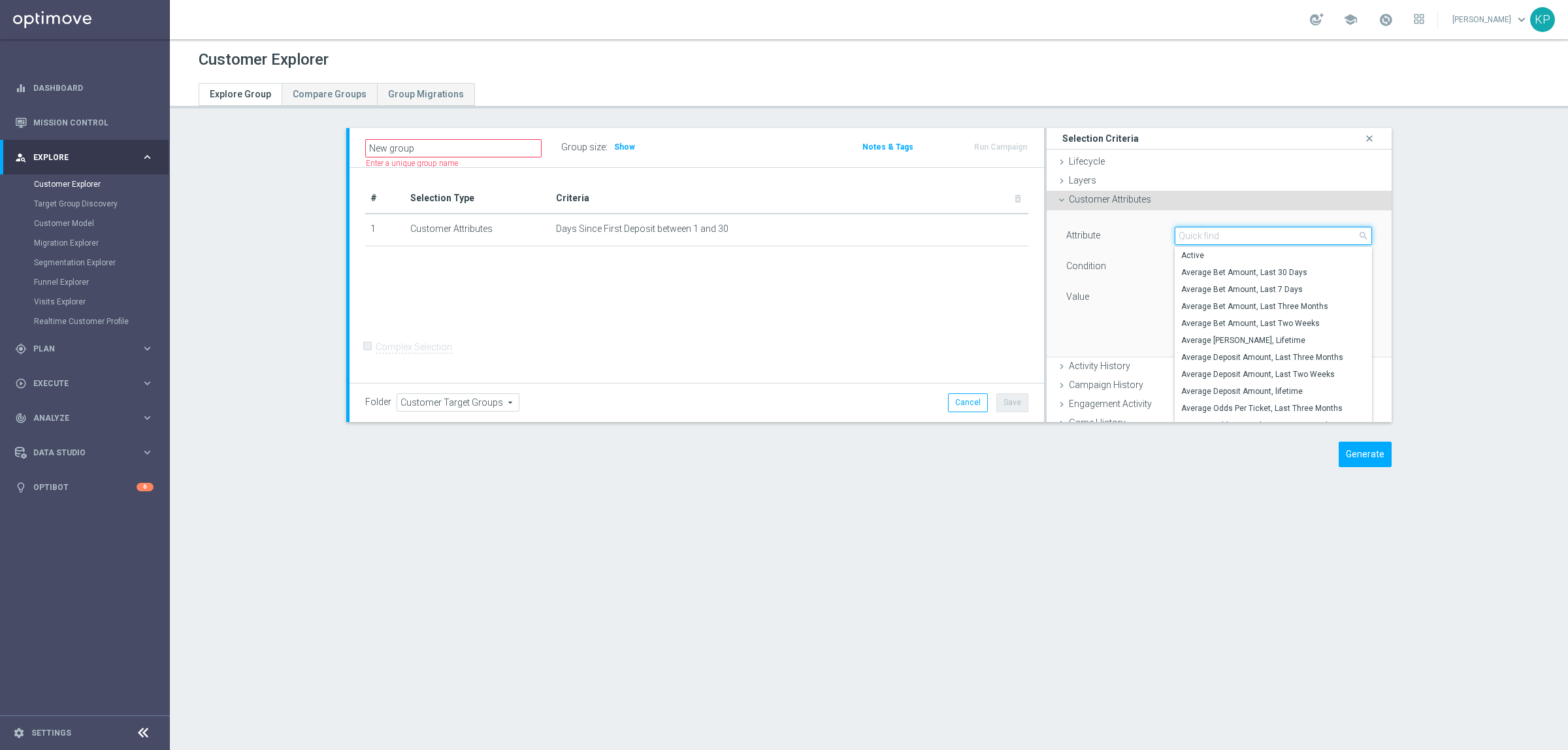
click at [1197, 240] on input "search" at bounding box center [1273, 235] width 197 height 18
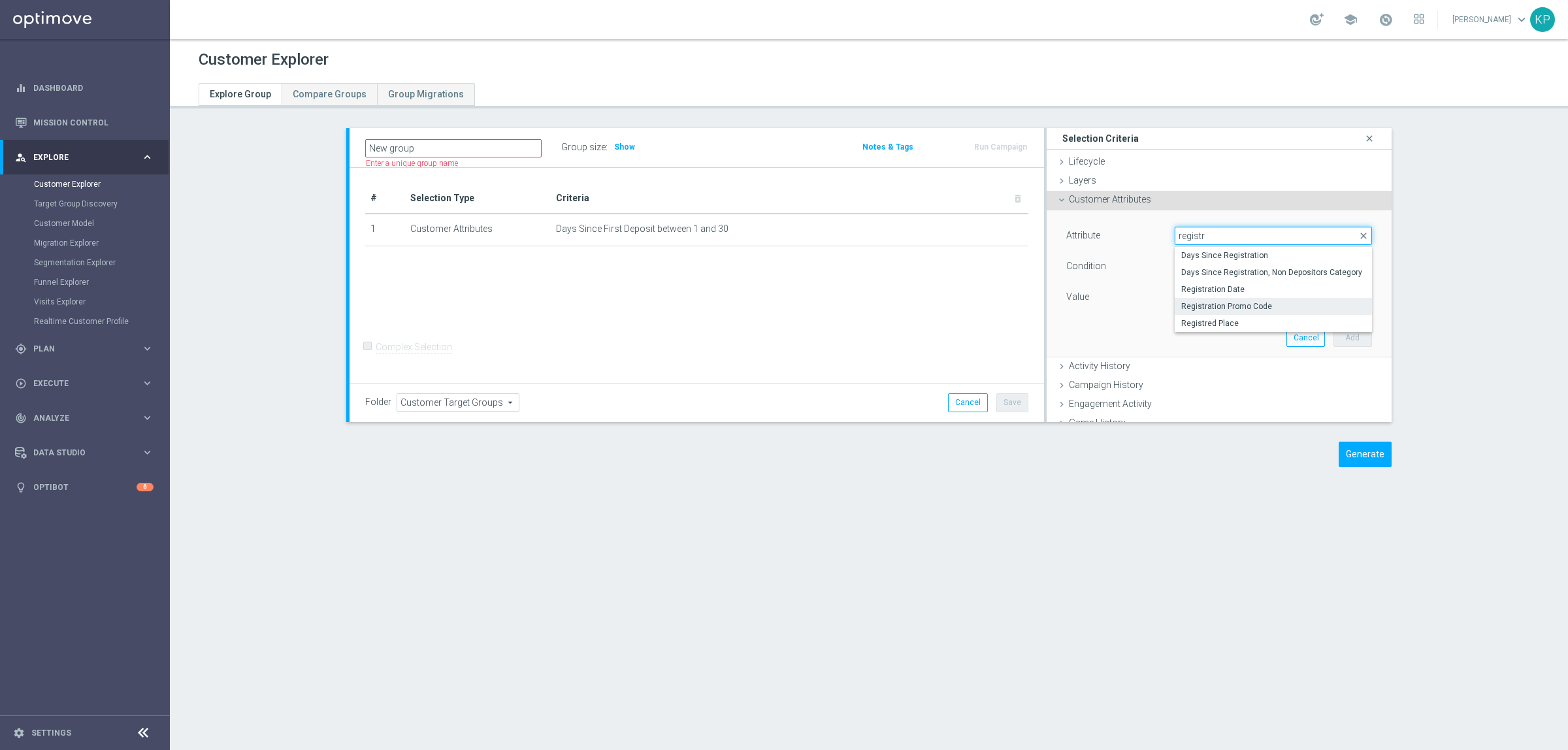
type input "registr"
click at [1215, 302] on span "Registration Promo Code" at bounding box center [1273, 306] width 184 height 10
type input "Registration Promo Code"
click at [1201, 268] on span "Equals" at bounding box center [1273, 266] width 196 height 17
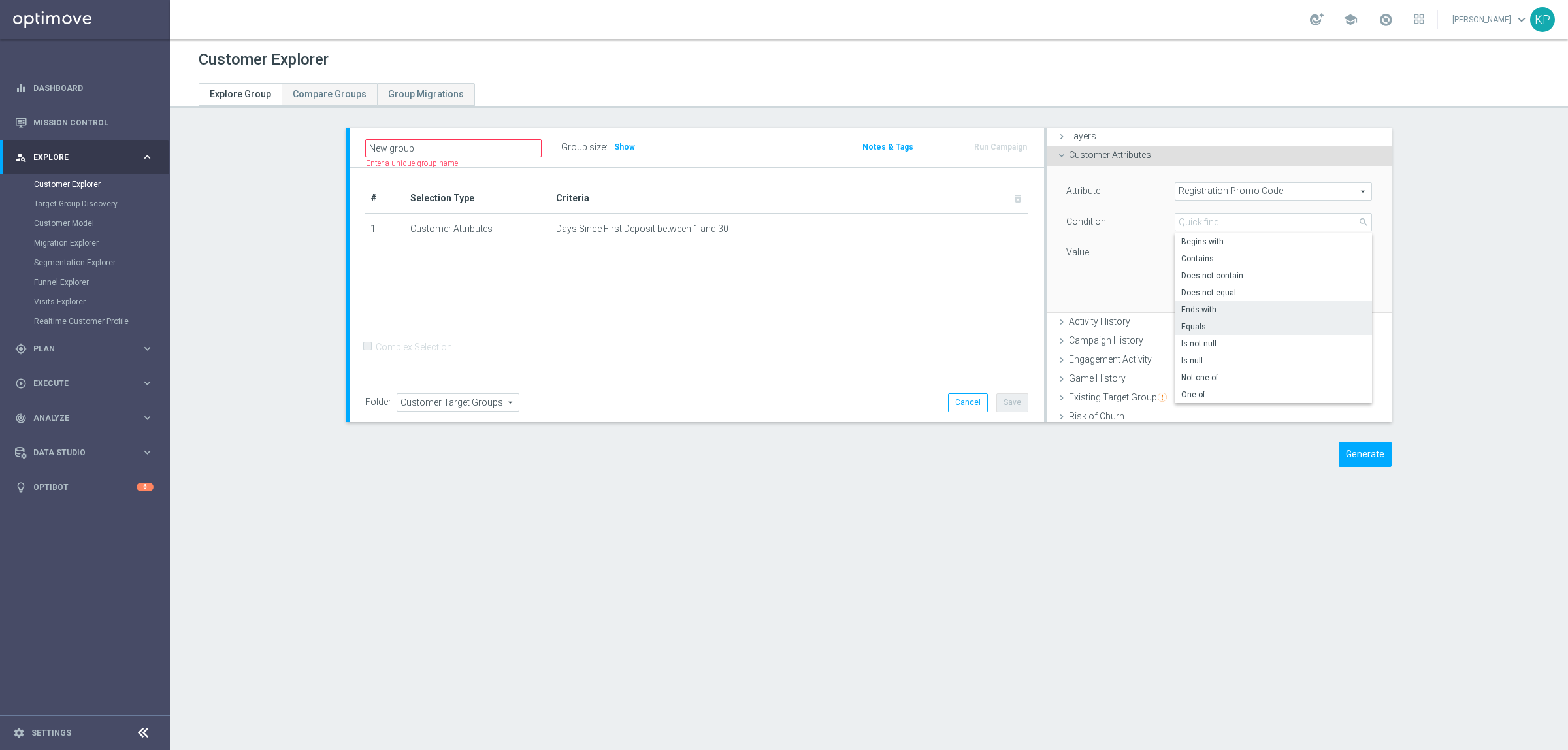
scroll to position [82, 0]
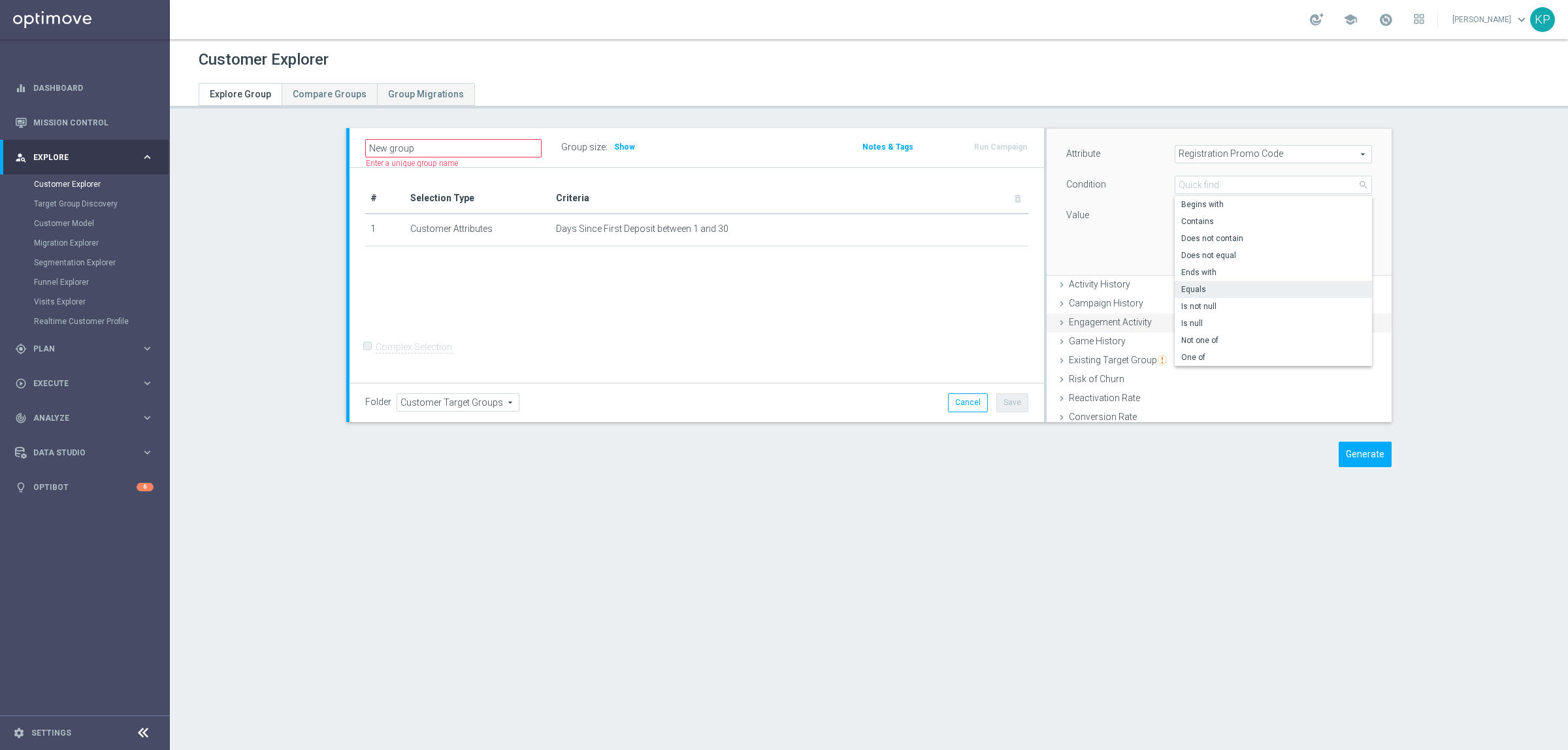
click at [1199, 351] on label "One of" at bounding box center [1273, 357] width 197 height 17
type input "One of"
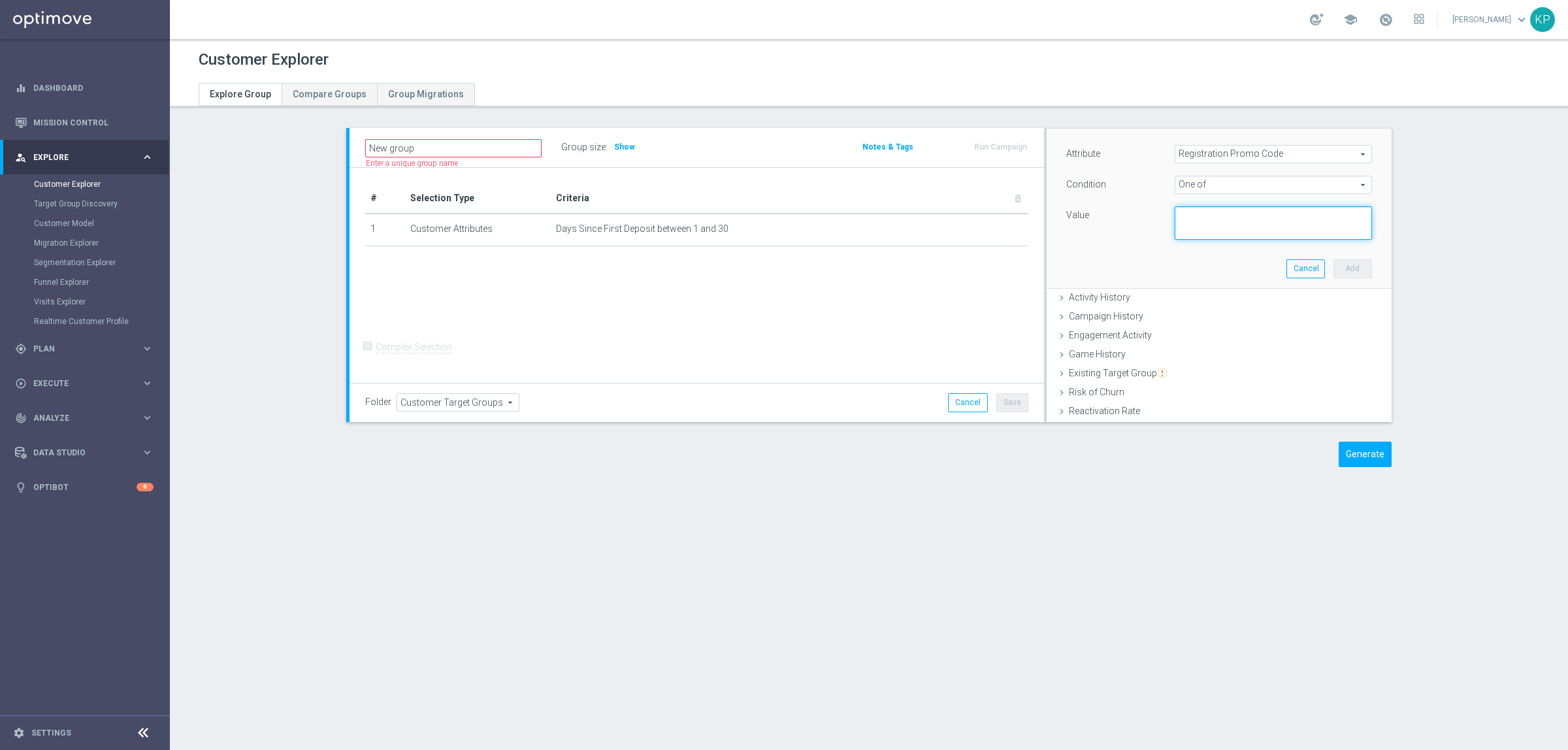
click at [1199, 220] on textarea at bounding box center [1273, 223] width 197 height 34
type textarea "T"
type textarea "RTS,RUCH,MEDALIKI,POGON"
click at [1333, 268] on button "Add" at bounding box center [1352, 268] width 38 height 18
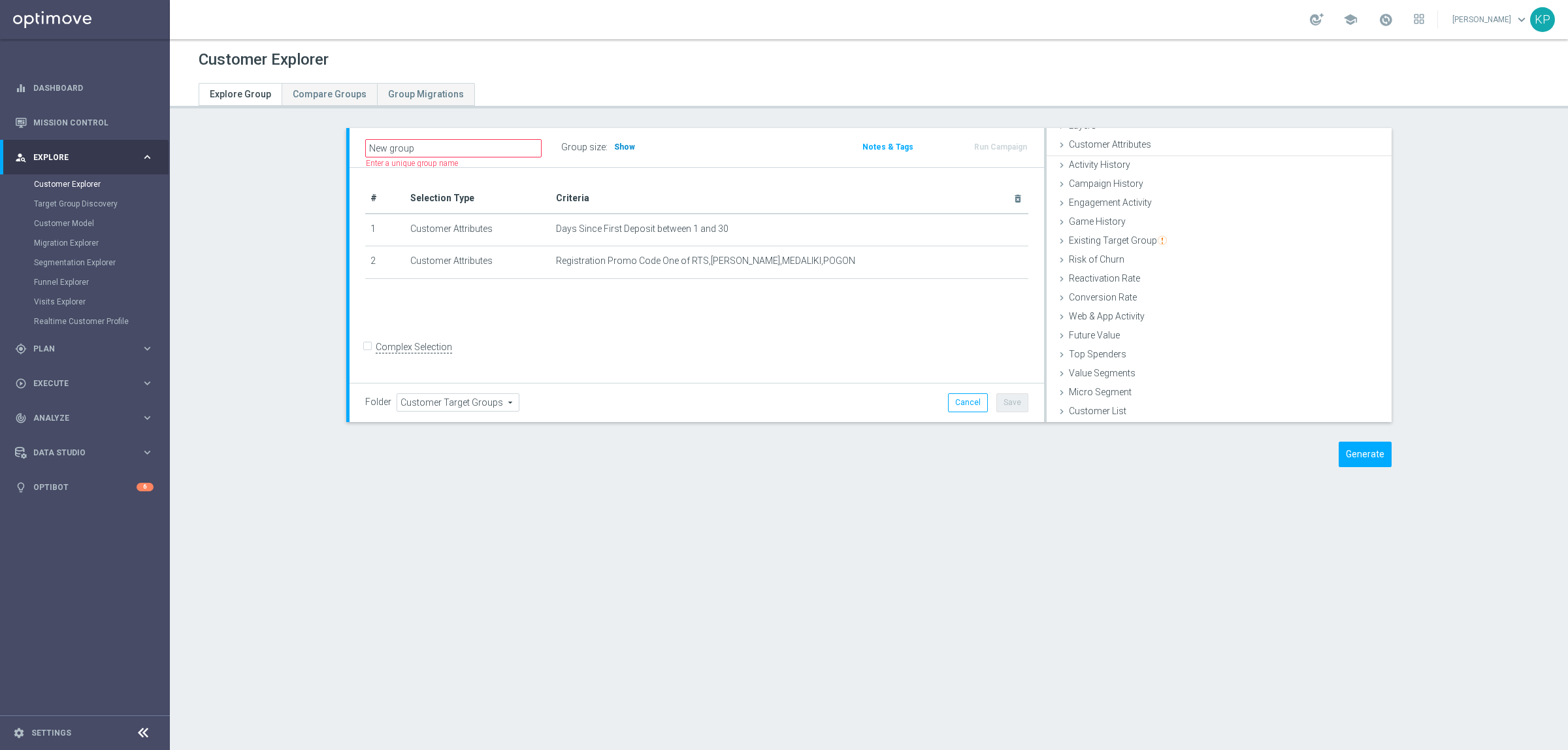
scroll to position [54, 0]
click at [612, 152] on h3 "Show" at bounding box center [624, 147] width 23 height 14
click at [628, 178] on div "# Selection Type Criteria delete_forever 1 Customer Attributes Days Since First…" at bounding box center [696, 276] width 694 height 216
click at [1355, 454] on button "Generate" at bounding box center [1365, 454] width 53 height 26
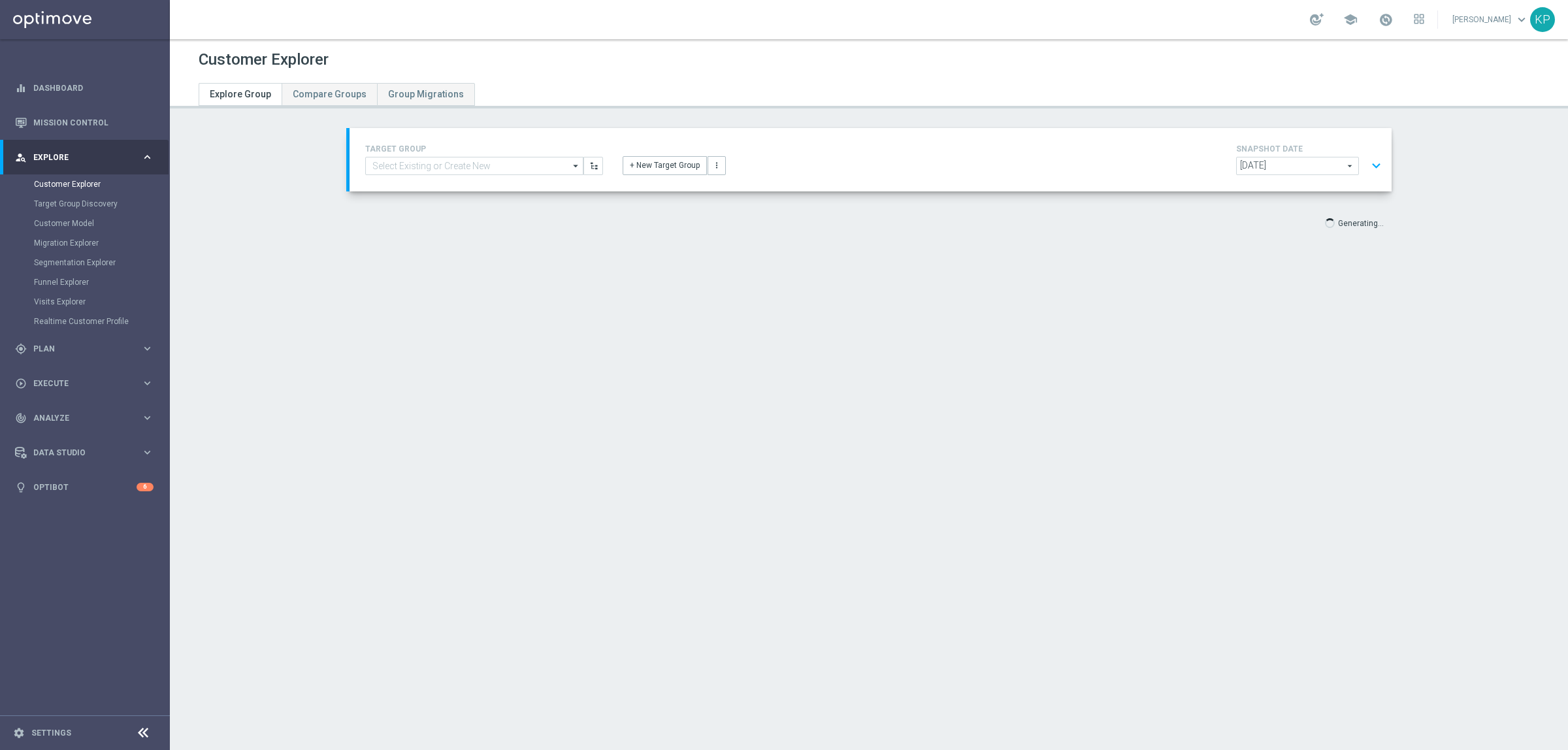
scroll to position [24, 0]
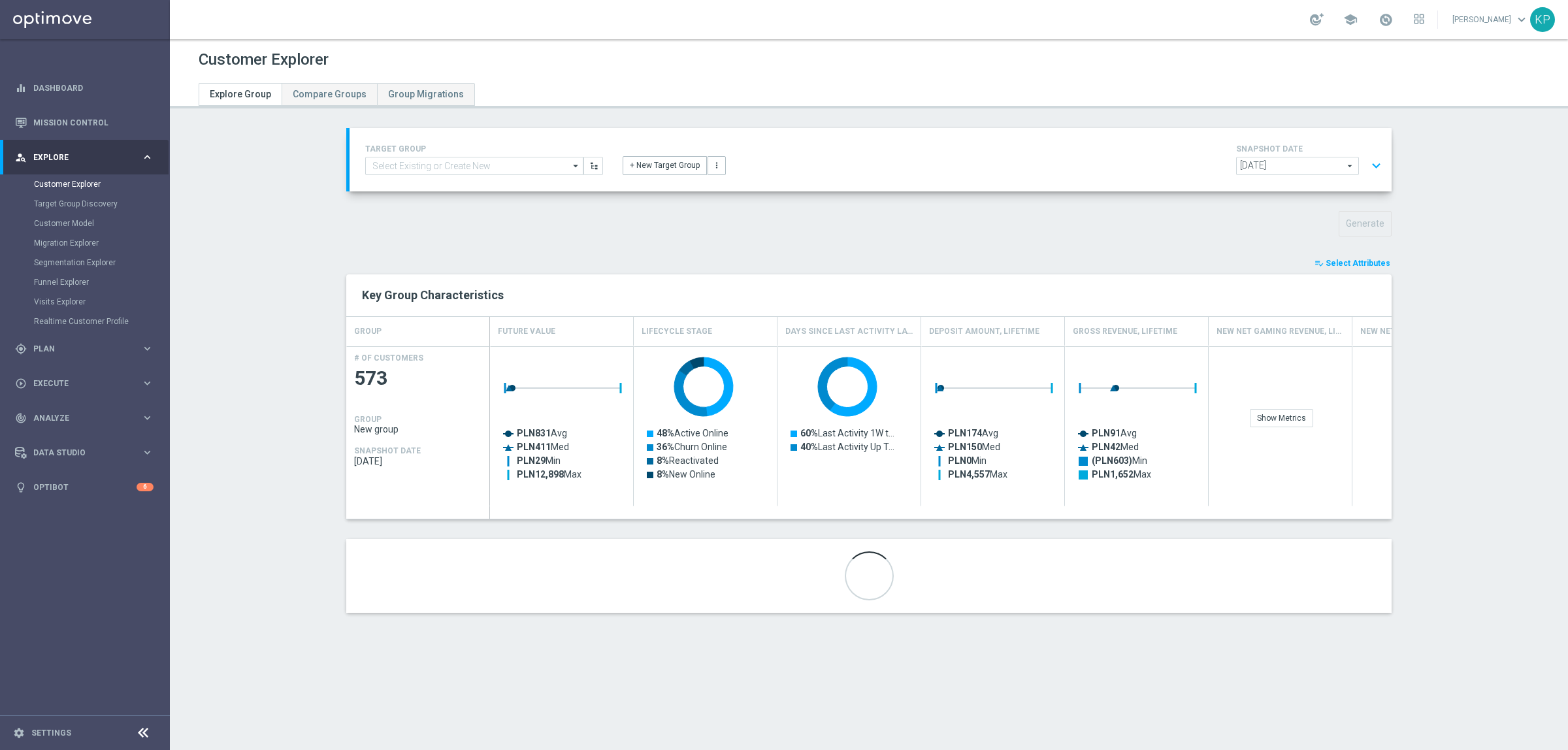
click at [1341, 259] on span "Select Attributes" at bounding box center [1358, 263] width 65 height 9
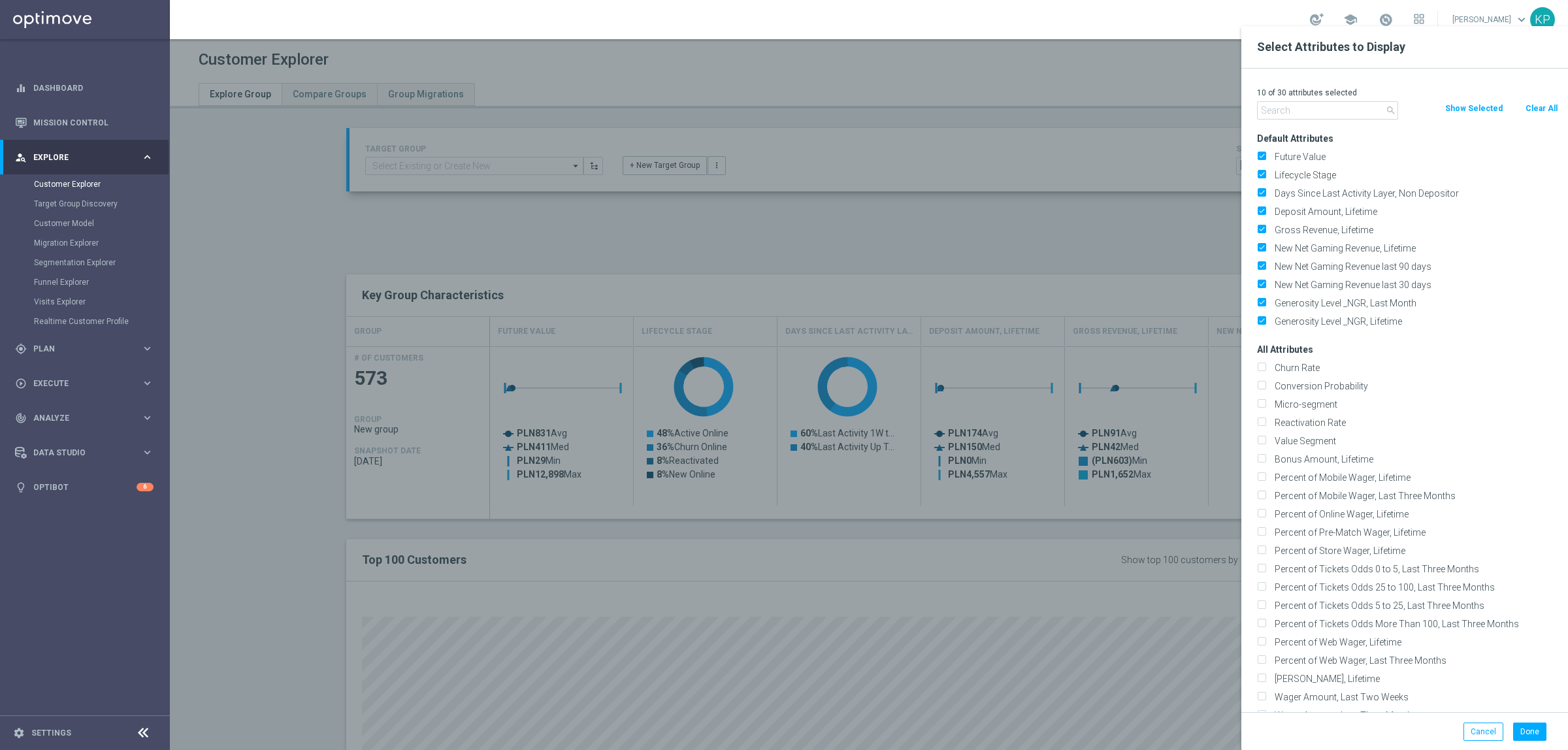
click at [1538, 109] on button "Clear All" at bounding box center [1541, 109] width 34 height 14
checkbox input "false"
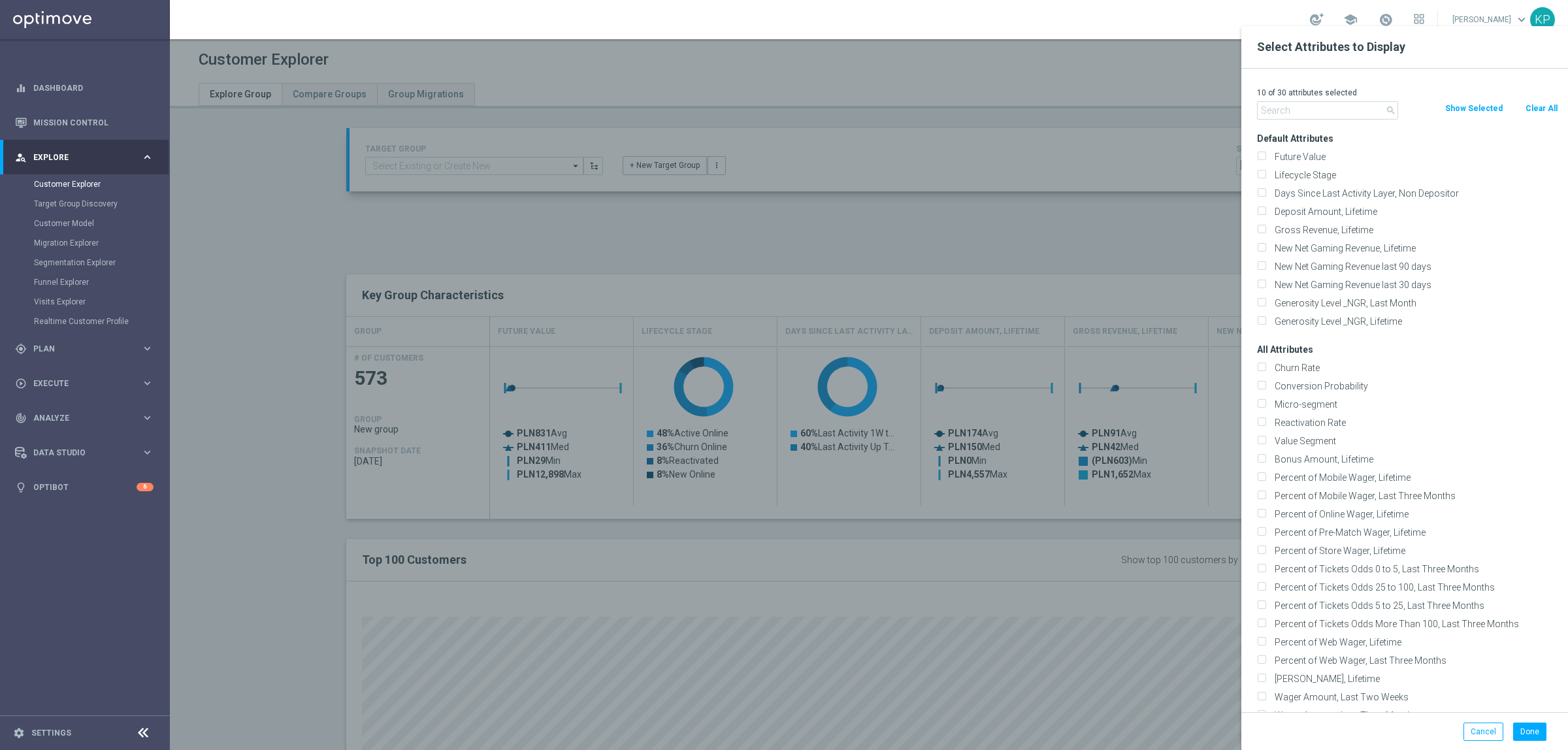
checkbox input "false"
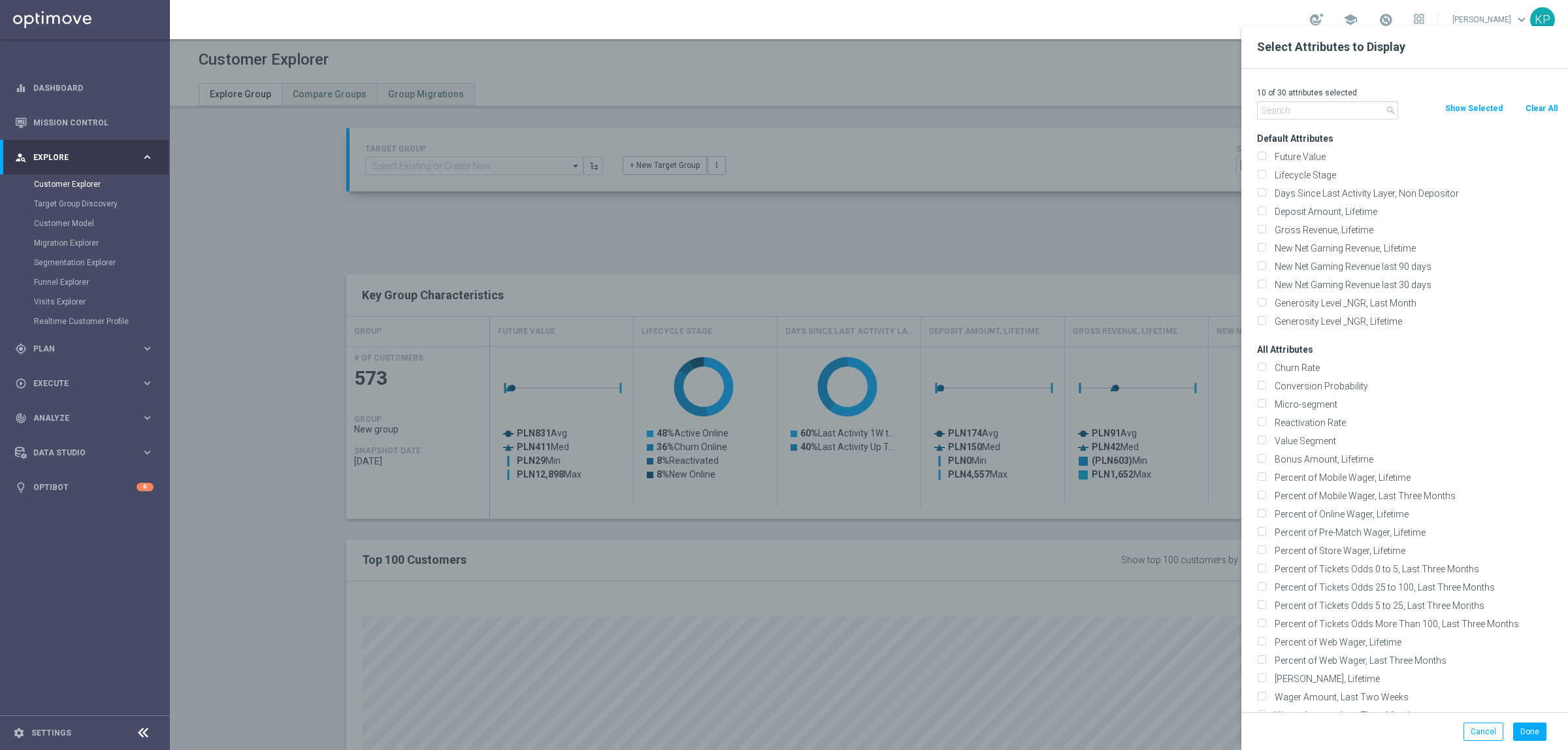
checkbox input "false"
click at [1322, 95] on p "0 of 30 attributes selected" at bounding box center [1407, 92] width 301 height 10
click at [1291, 100] on div "0 of 30 attributes selected" at bounding box center [1407, 92] width 321 height 17
click at [1284, 103] on input "text" at bounding box center [1327, 110] width 141 height 18
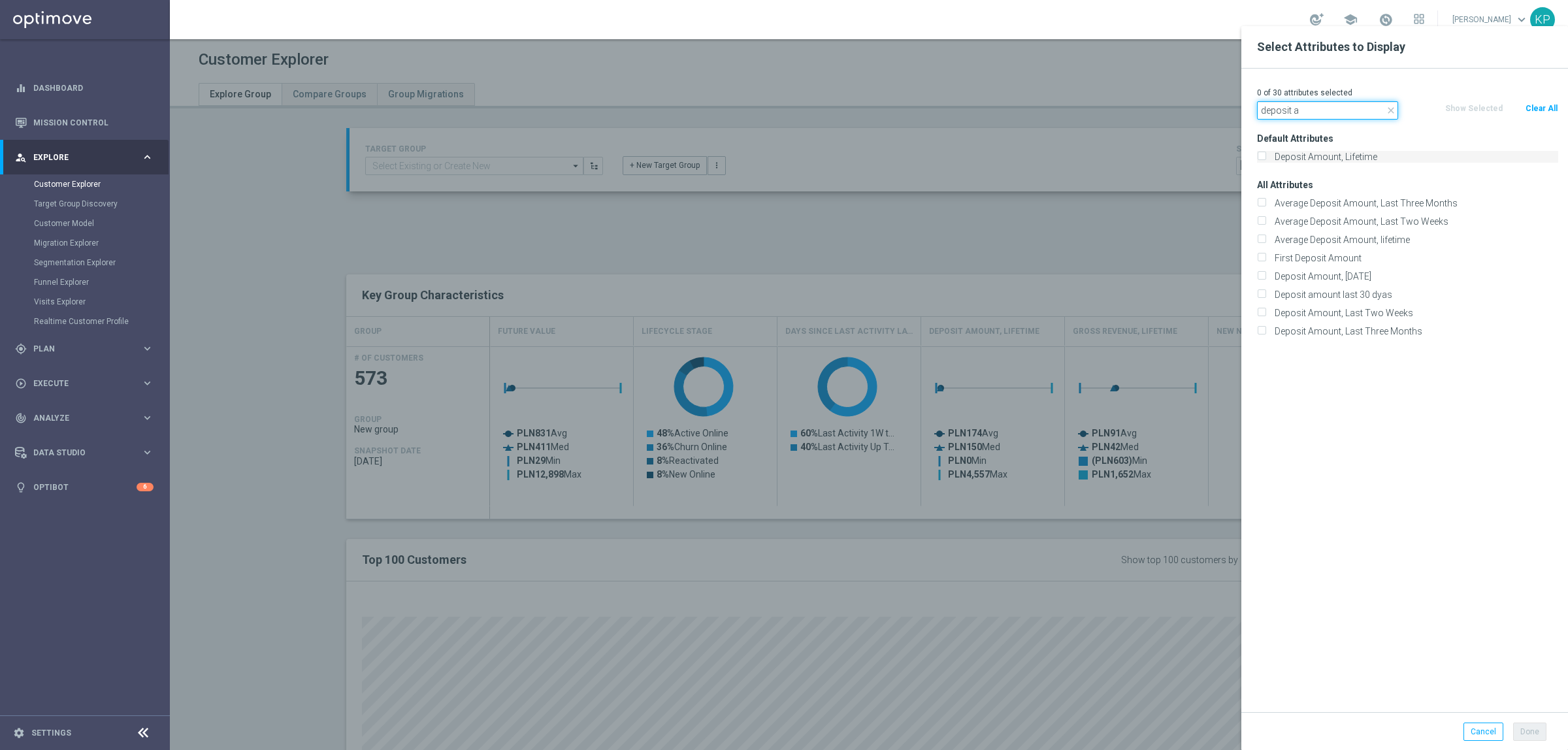
type input "deposit a"
click at [1311, 155] on label "Deposit Amount, Lifetime" at bounding box center [1414, 157] width 288 height 12
click at [1265, 155] on input "Deposit Amount, Lifetime" at bounding box center [1261, 158] width 9 height 9
checkbox input "true"
drag, startPoint x: 1315, startPoint y: 113, endPoint x: 1247, endPoint y: 109, distance: 68.1
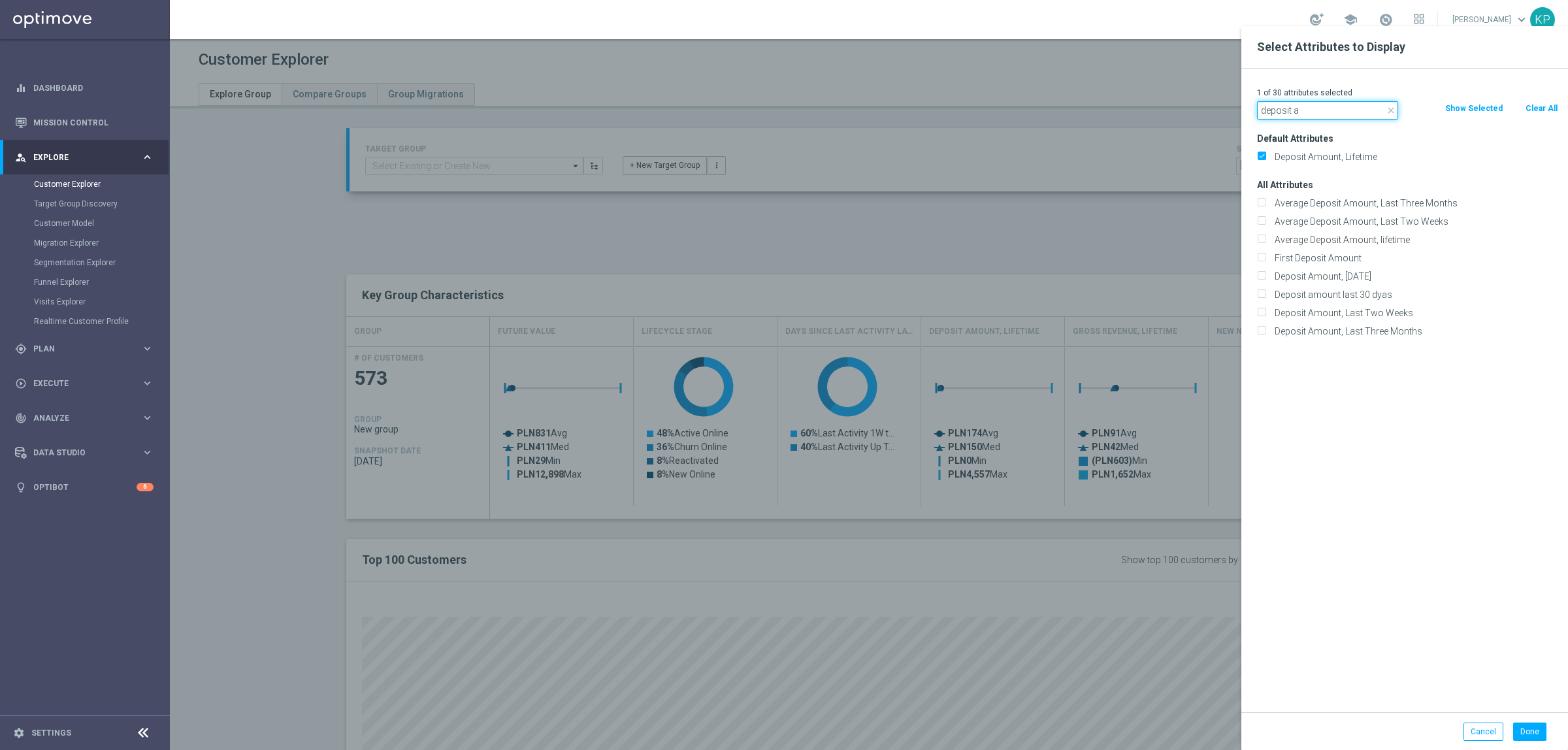
click at [1247, 109] on div "close deposit a" at bounding box center [1327, 110] width 161 height 18
type input "ngr_a"
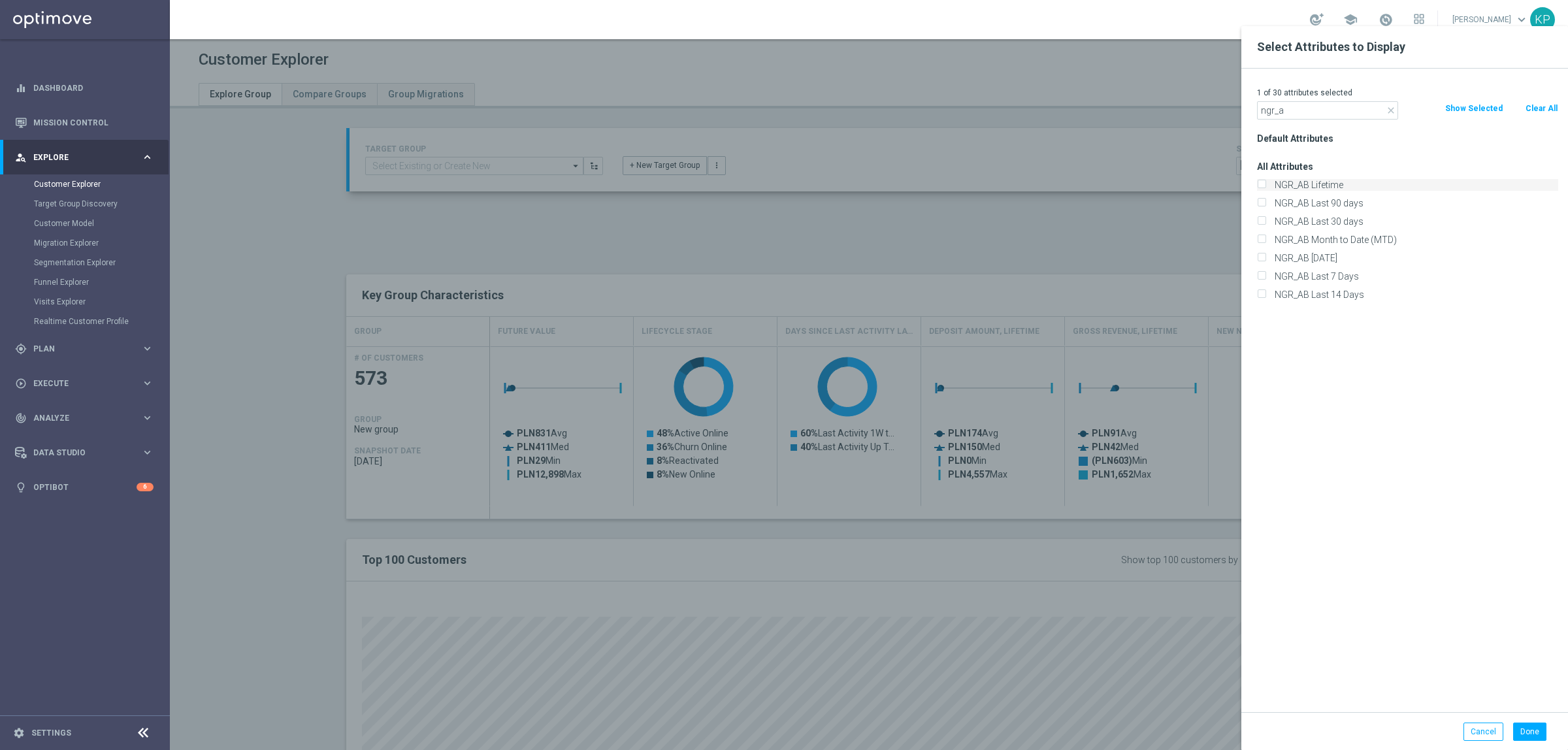
click at [1325, 182] on label "NGR_AB Lifetime" at bounding box center [1414, 185] width 288 height 12
click at [1265, 182] on input "NGR_AB Lifetime" at bounding box center [1261, 186] width 9 height 9
checkbox input "true"
drag, startPoint x: 1291, startPoint y: 113, endPoint x: 1237, endPoint y: 110, distance: 54.1
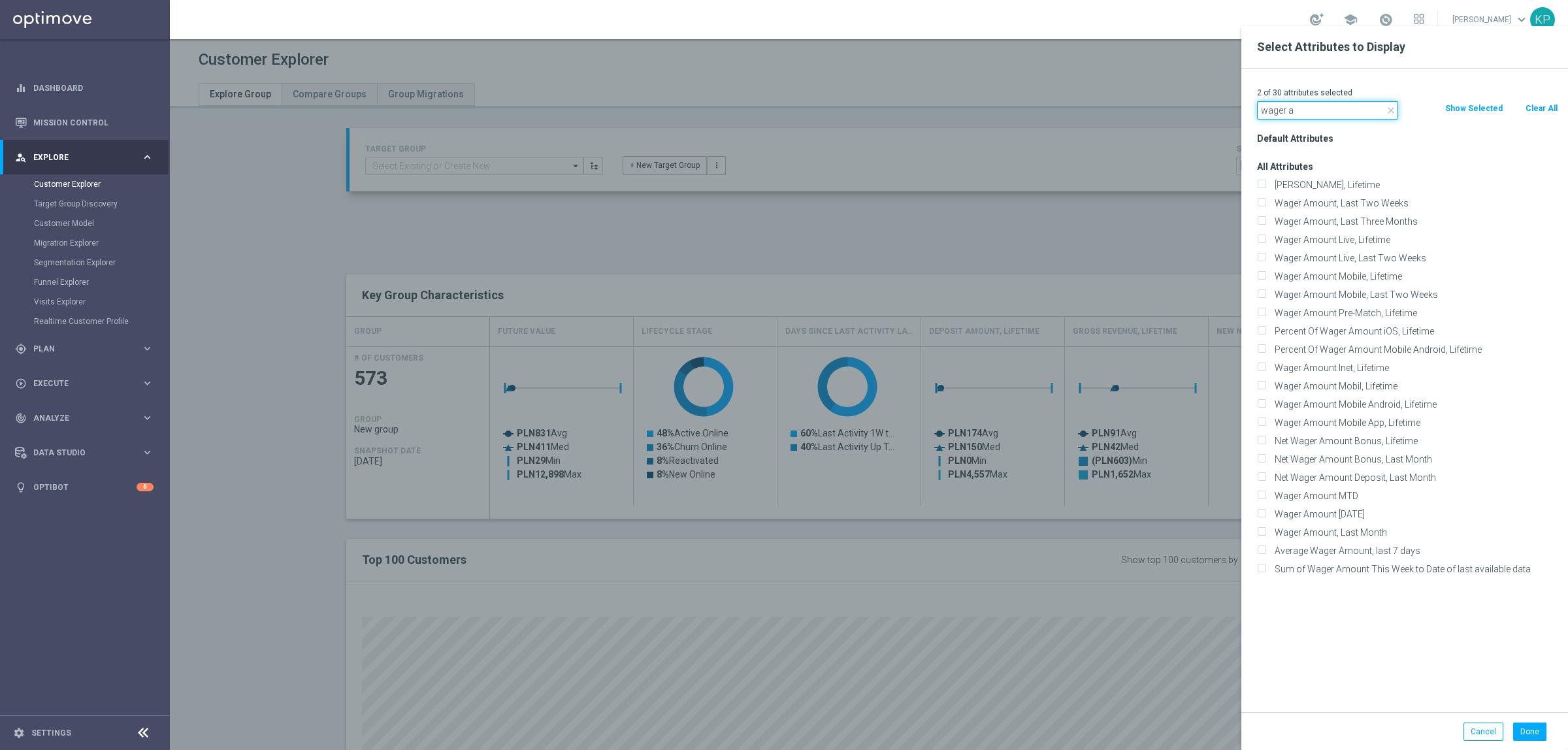
type input "wager a"
click at [1330, 177] on div "All Attributes Wager Amount, Lifetime Wager Amount, Last Two Weeks" at bounding box center [1407, 368] width 321 height 421
click at [1330, 177] on div "Wager Amount, Lifetime" at bounding box center [1407, 185] width 321 height 18
click at [1328, 184] on label "Wager Amount, Lifetime" at bounding box center [1414, 185] width 288 height 12
click at [1265, 184] on input "Wager Amount, Lifetime" at bounding box center [1261, 186] width 9 height 9
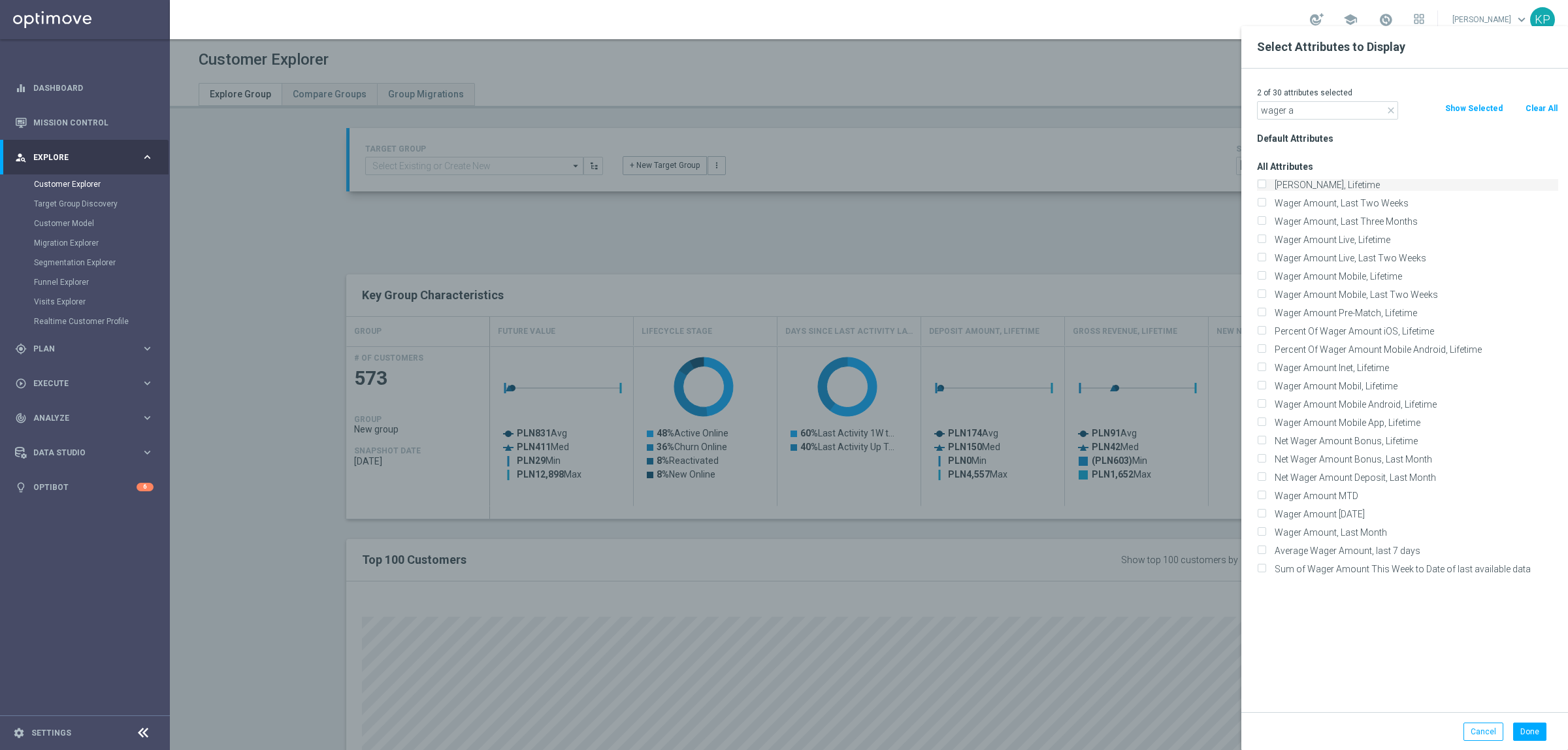
checkbox input "true"
click at [1529, 725] on button "Done" at bounding box center [1530, 732] width 34 height 18
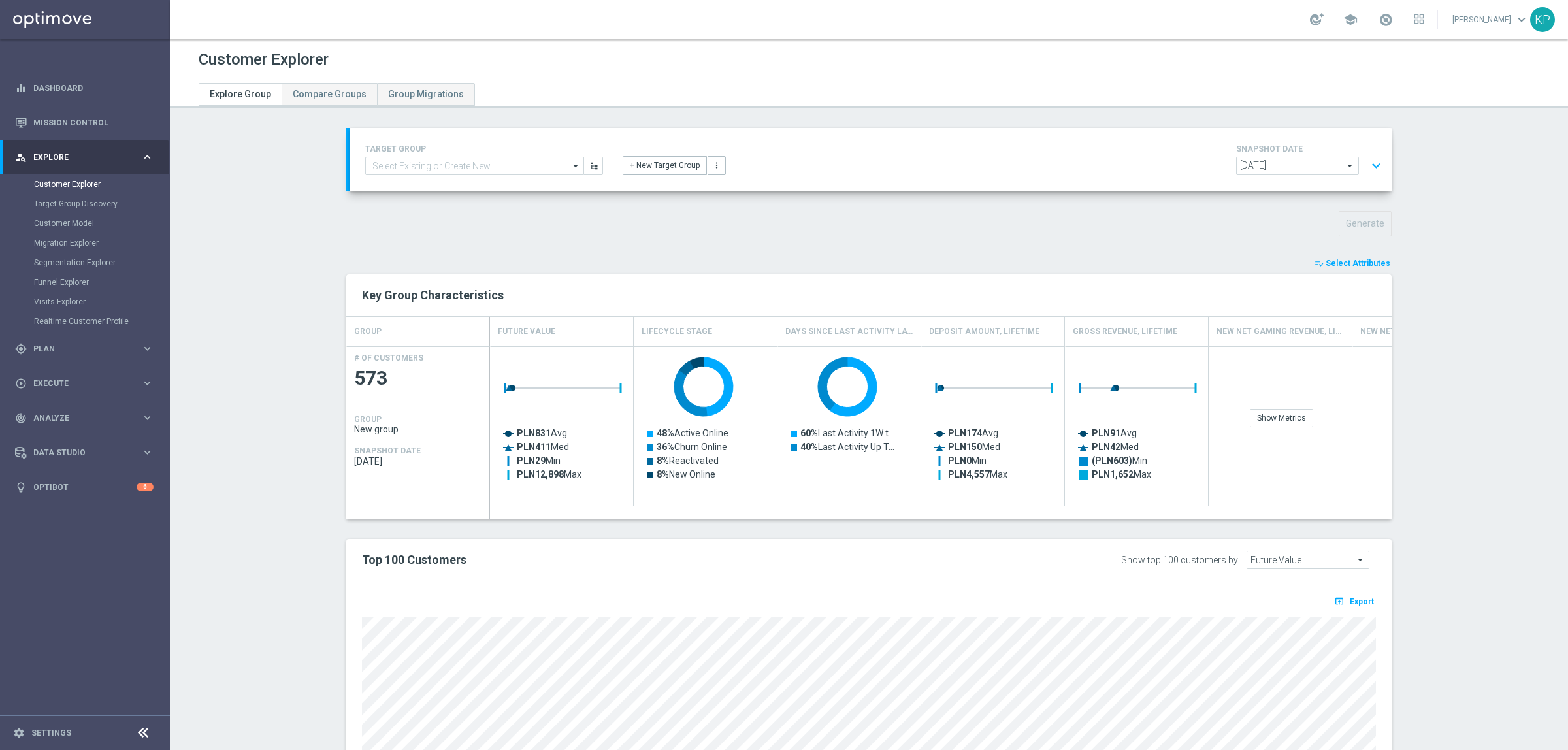
type input "Search"
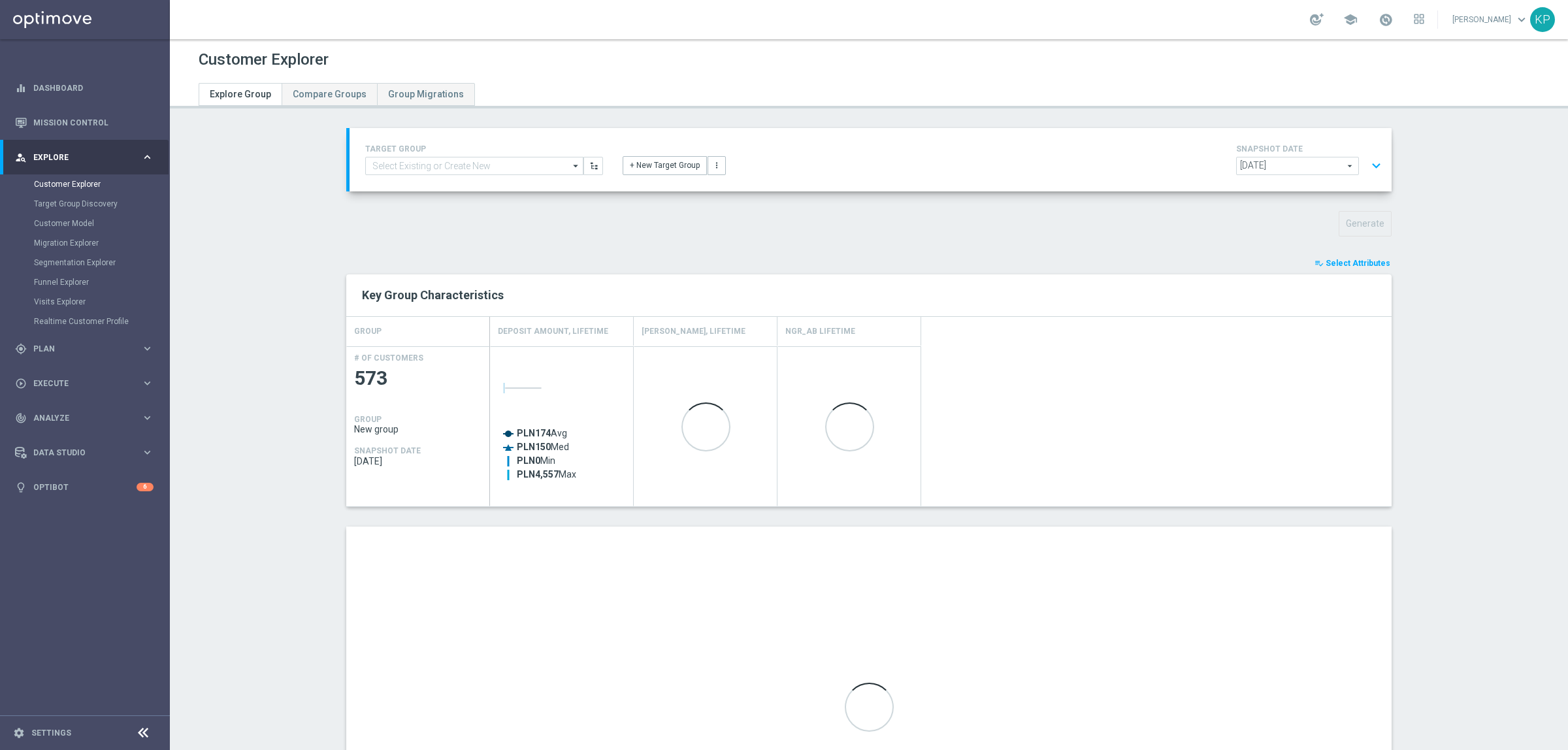
click at [1367, 162] on button "expand_more" at bounding box center [1376, 166] width 19 height 25
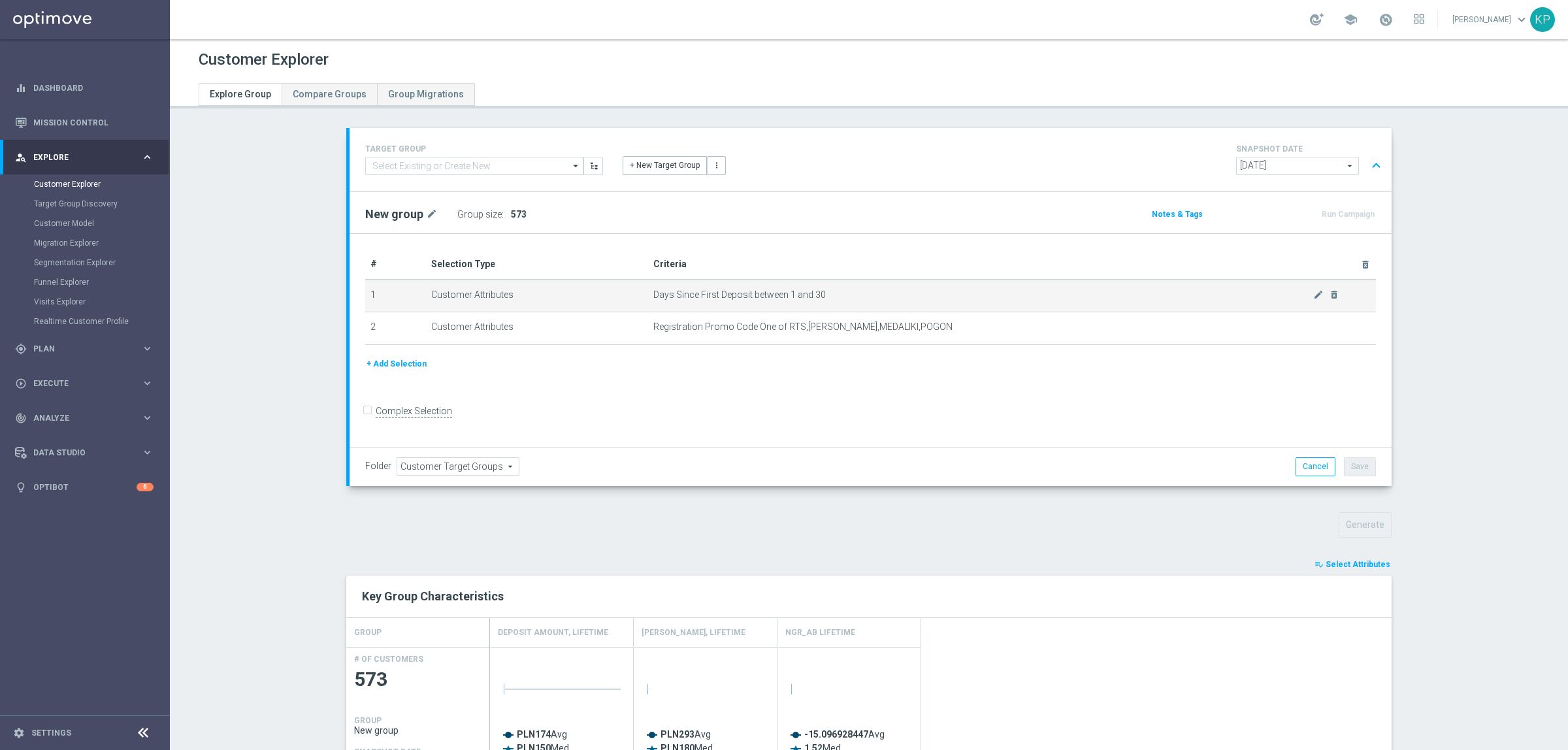
scroll to position [0, 0]
click at [1329, 292] on icon "delete_forever" at bounding box center [1334, 294] width 10 height 10
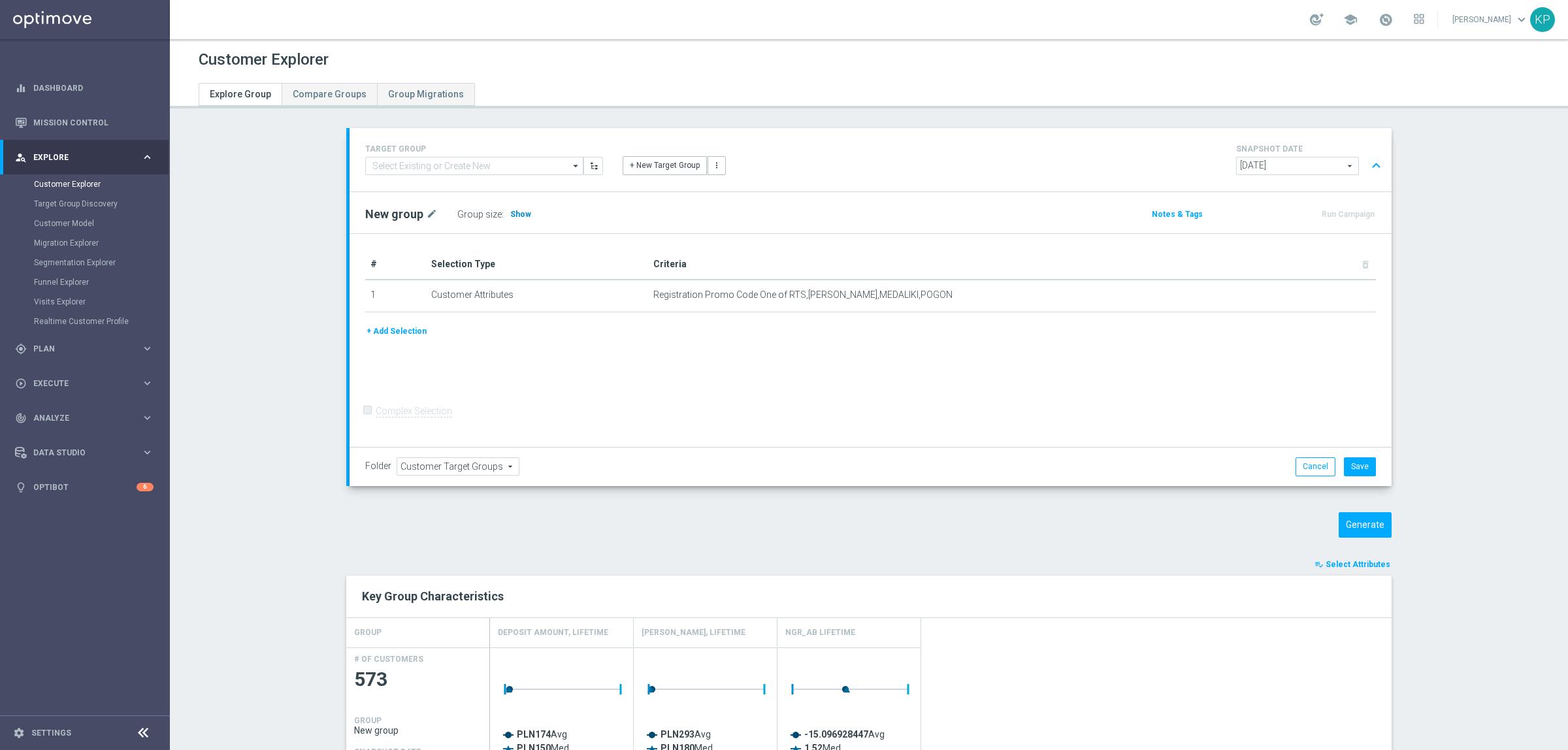
click at [512, 213] on span "Show" at bounding box center [521, 213] width 21 height 9
click at [655, 223] on div "New group mode_edit Group size : Show Calculating…" at bounding box center [698, 214] width 687 height 18
click at [405, 325] on button "+ Add Selection" at bounding box center [397, 331] width 62 height 14
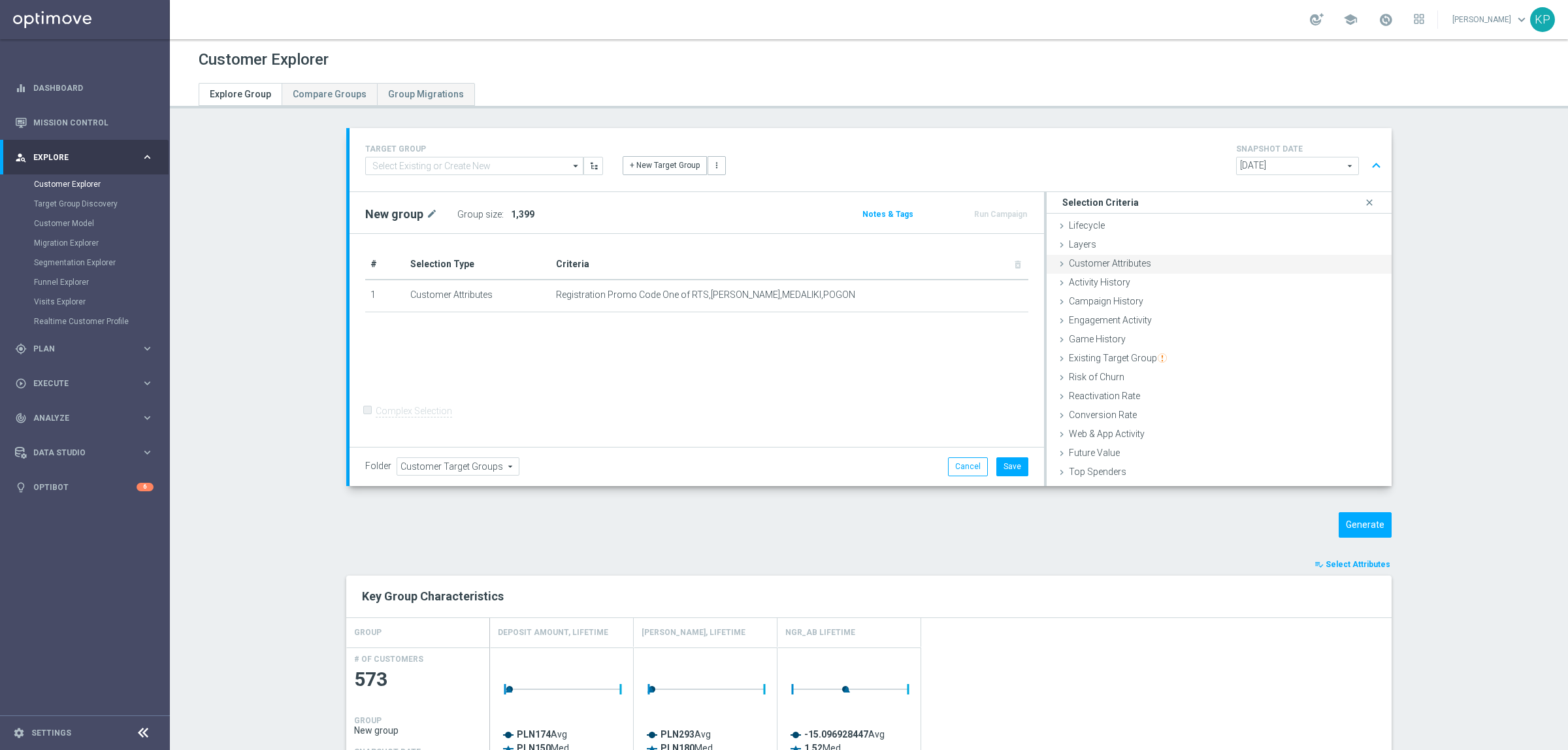
click at [1052, 272] on div "Customer Attributes done" at bounding box center [1219, 265] width 345 height 20
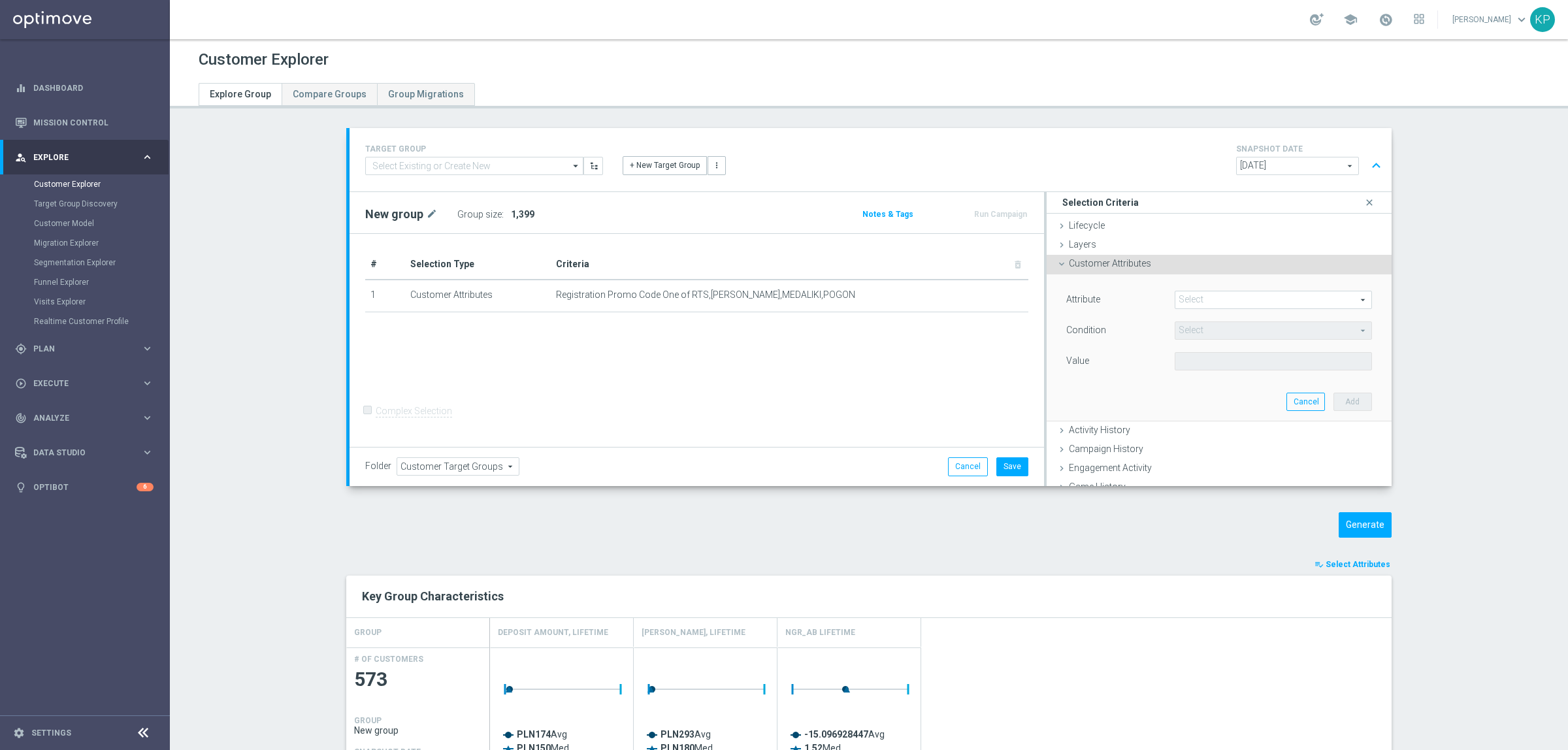
click at [1200, 301] on span at bounding box center [1273, 299] width 196 height 17
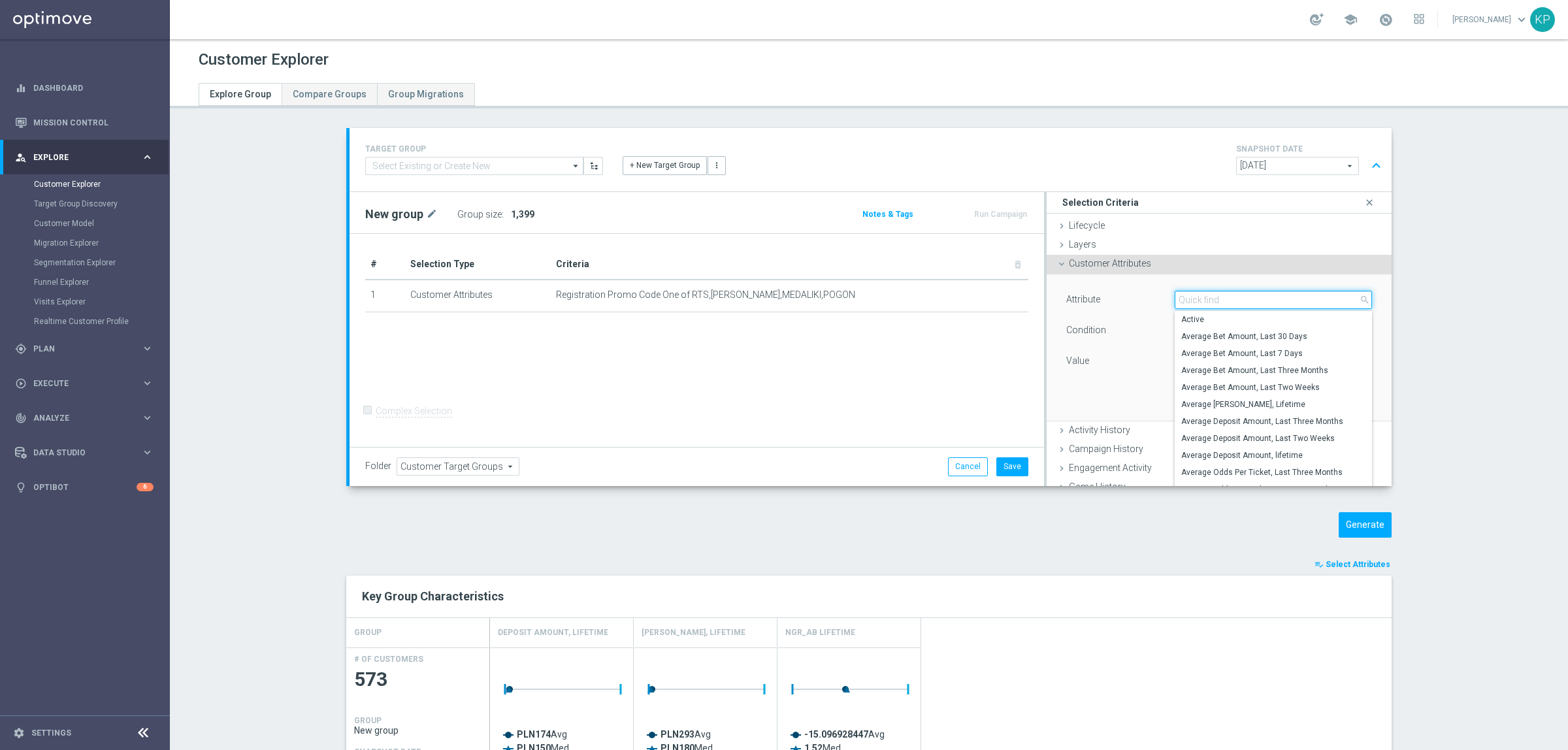
click at [1200, 301] on input "search" at bounding box center [1273, 300] width 197 height 18
type input "d"
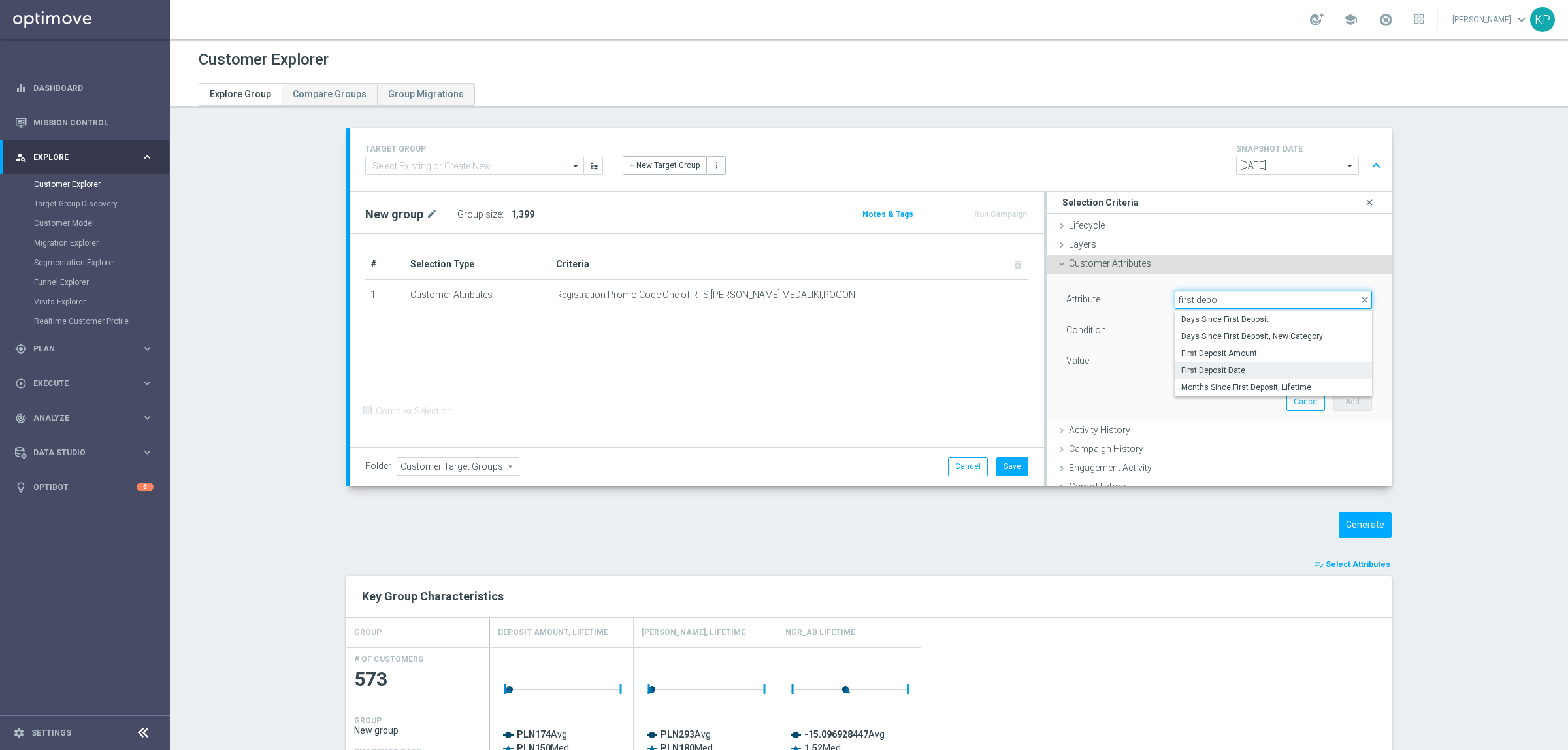
type input "first depo"
click at [1232, 365] on span "First Deposit Date" at bounding box center [1273, 370] width 184 height 10
type input "First Deposit Date"
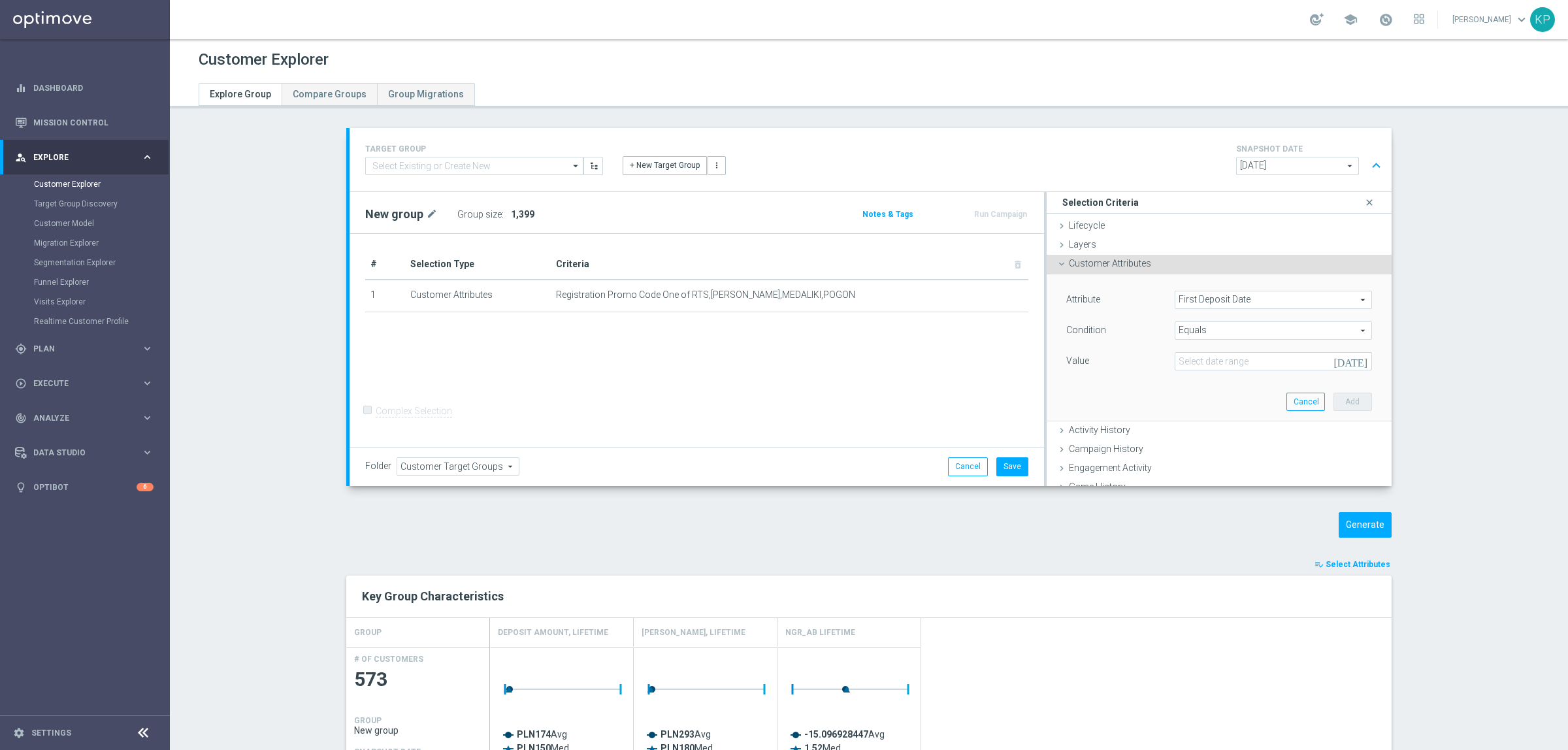
click at [1219, 331] on span "Equals" at bounding box center [1273, 330] width 196 height 17
click at [1199, 381] on span "Between" at bounding box center [1273, 384] width 184 height 10
type input "Between"
click at [1199, 356] on input at bounding box center [1273, 361] width 197 height 18
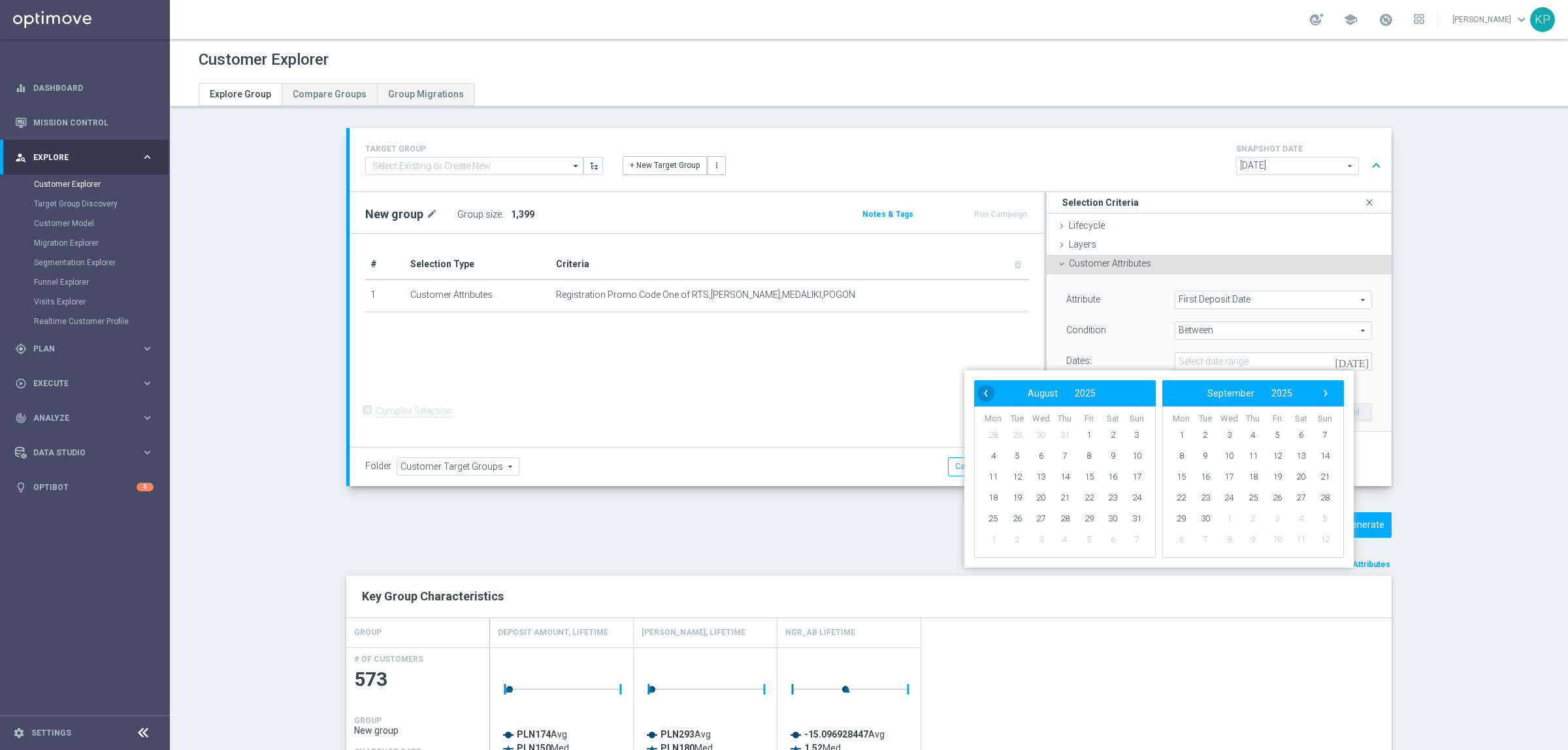
click at [983, 392] on span "‹" at bounding box center [985, 393] width 17 height 17
click at [1044, 473] on span "16" at bounding box center [1040, 477] width 21 height 21
click at [1199, 476] on span "12" at bounding box center [1205, 477] width 21 height 21
type input "16 Jul 2025 - 12 Aug 2025"
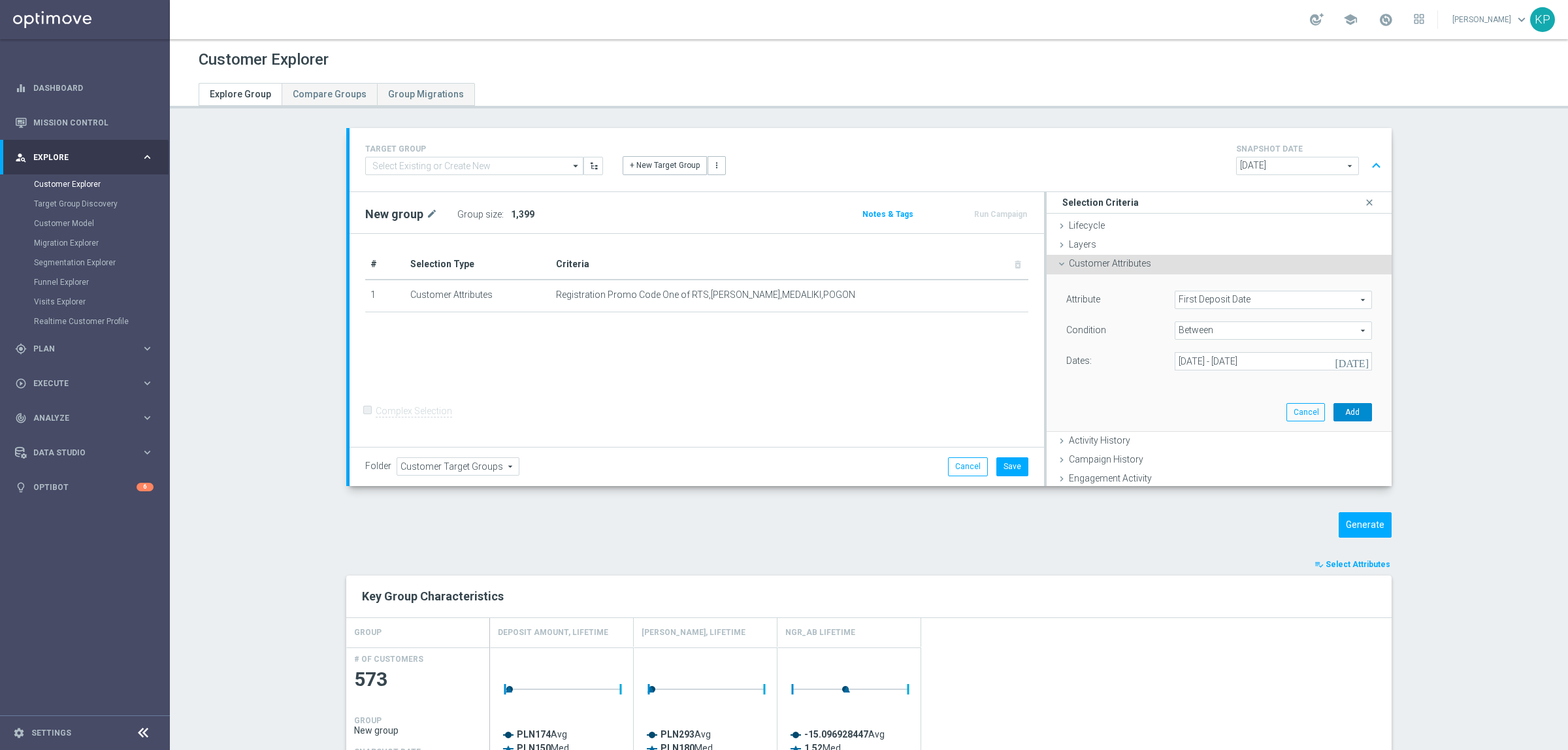
click at [1333, 420] on button "Add" at bounding box center [1352, 412] width 38 height 18
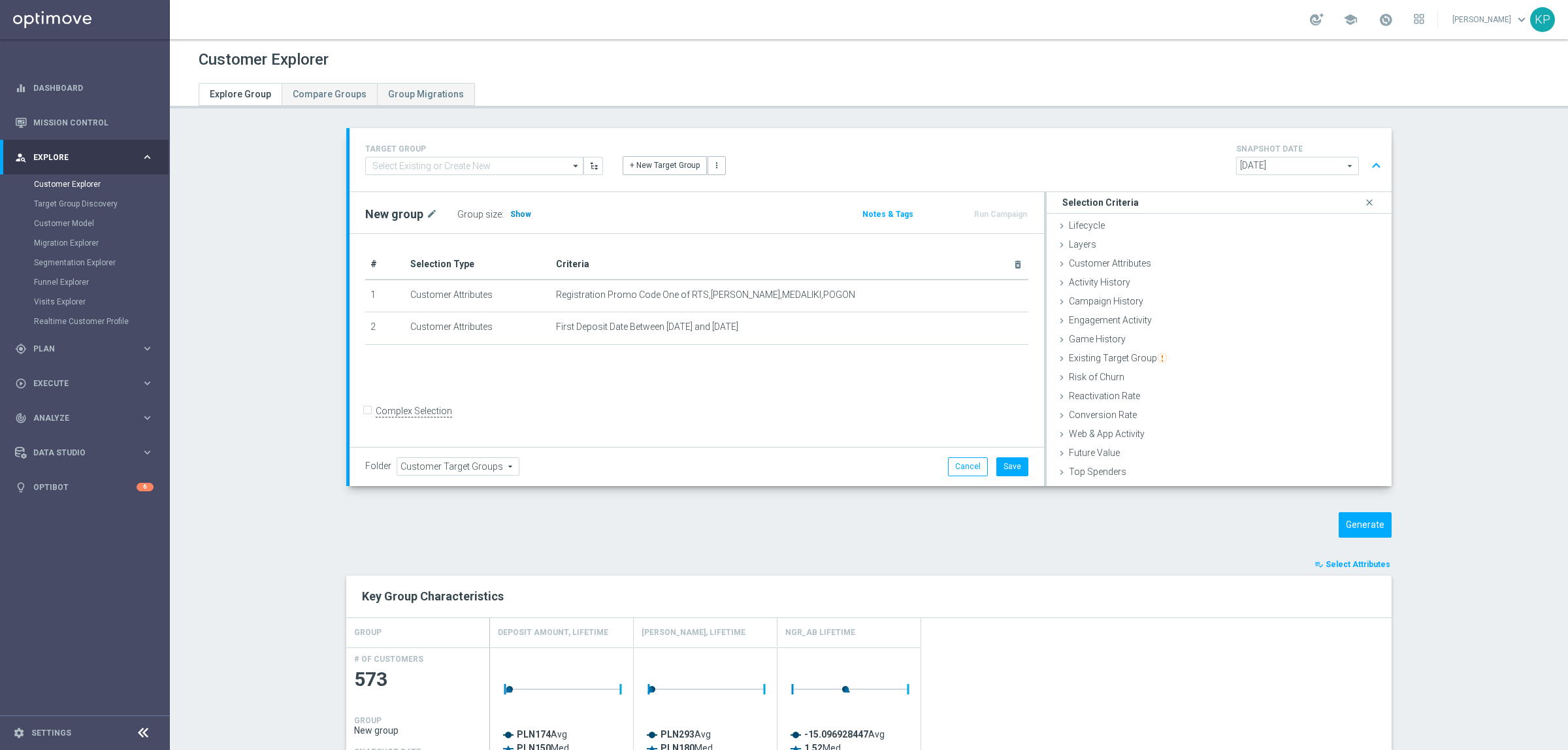
click at [518, 211] on span "Show" at bounding box center [521, 213] width 21 height 9
click at [605, 220] on div "New group mode_edit Group size : Show Calculating…" at bounding box center [582, 214] width 455 height 18
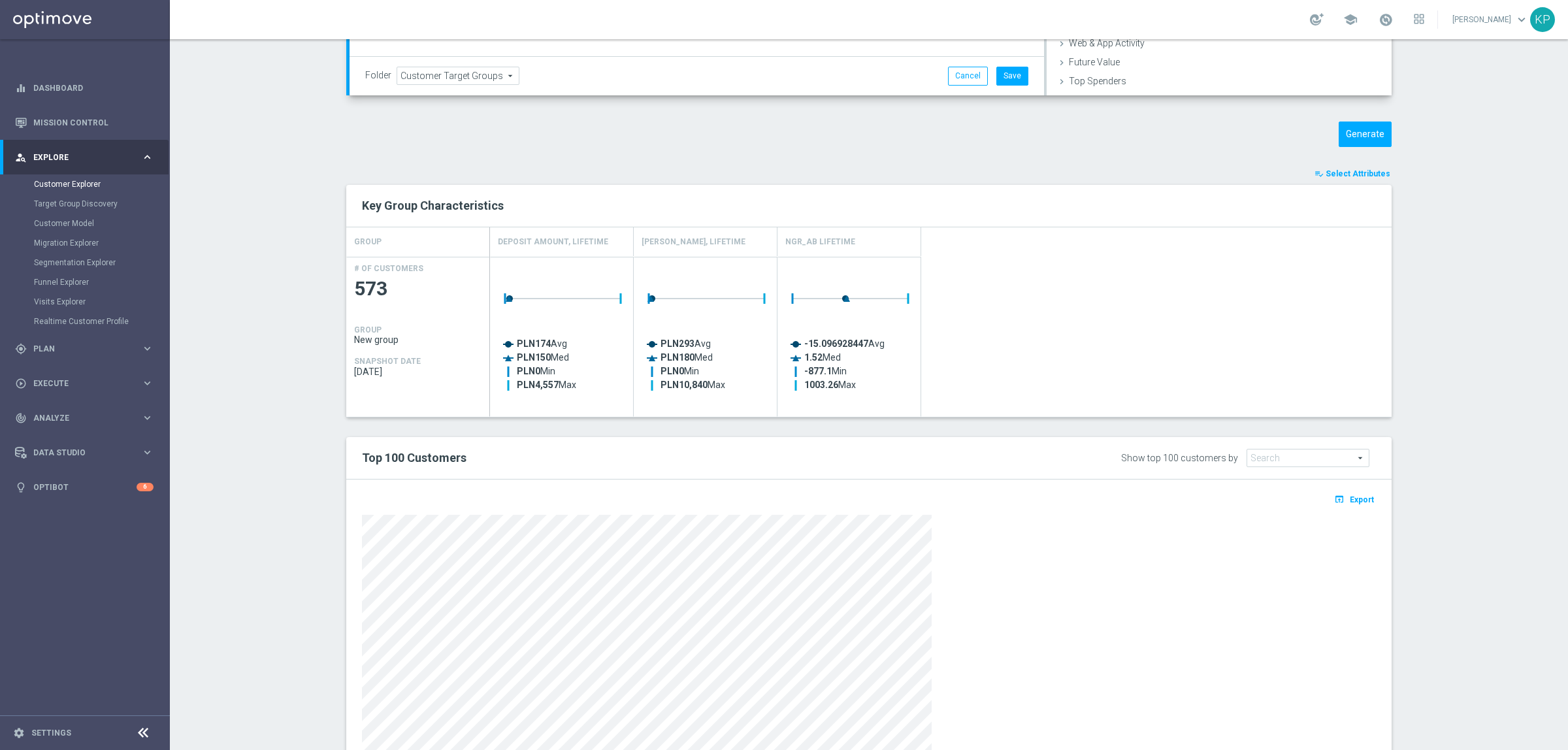
scroll to position [473, 0]
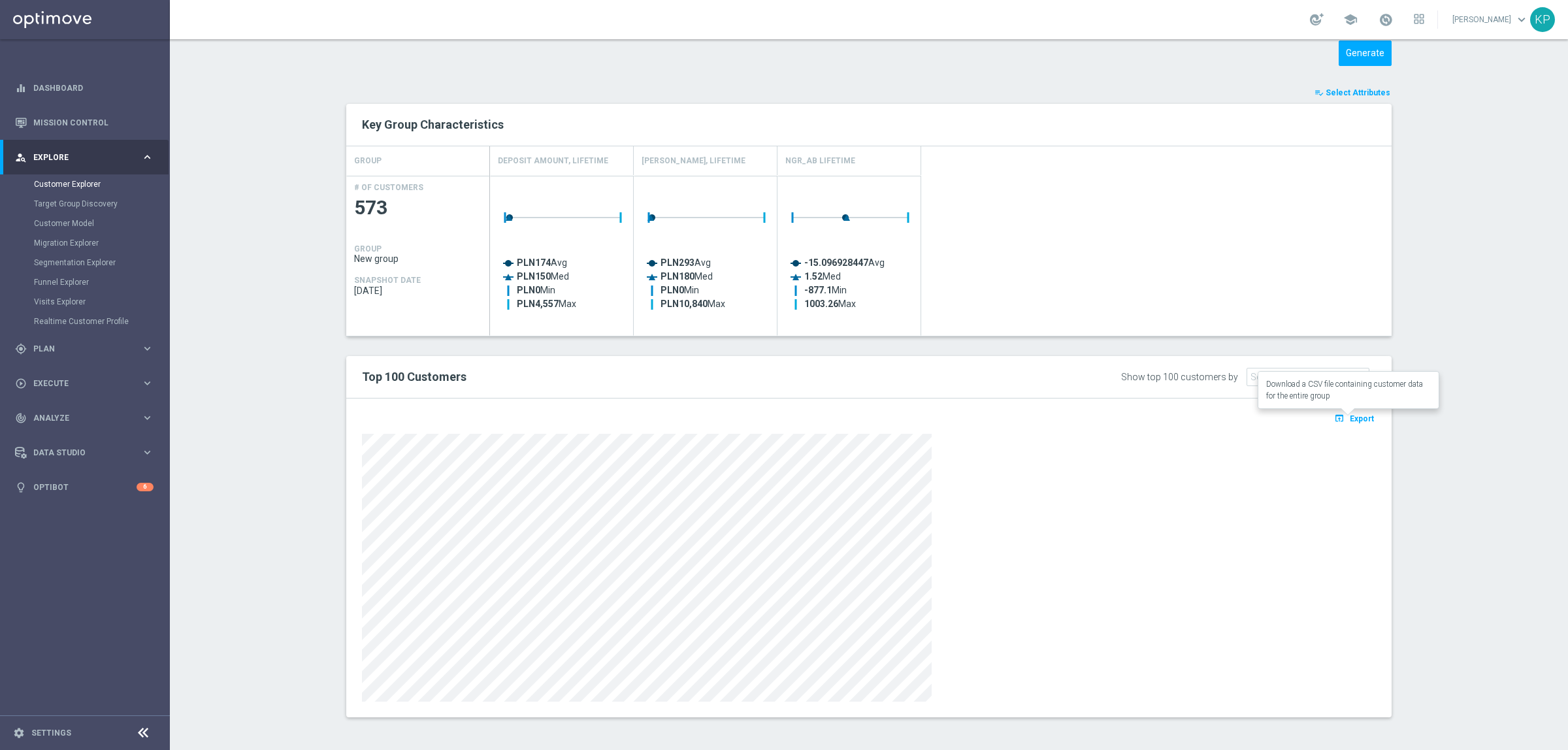
click at [1357, 414] on span "Export" at bounding box center [1362, 418] width 24 height 9
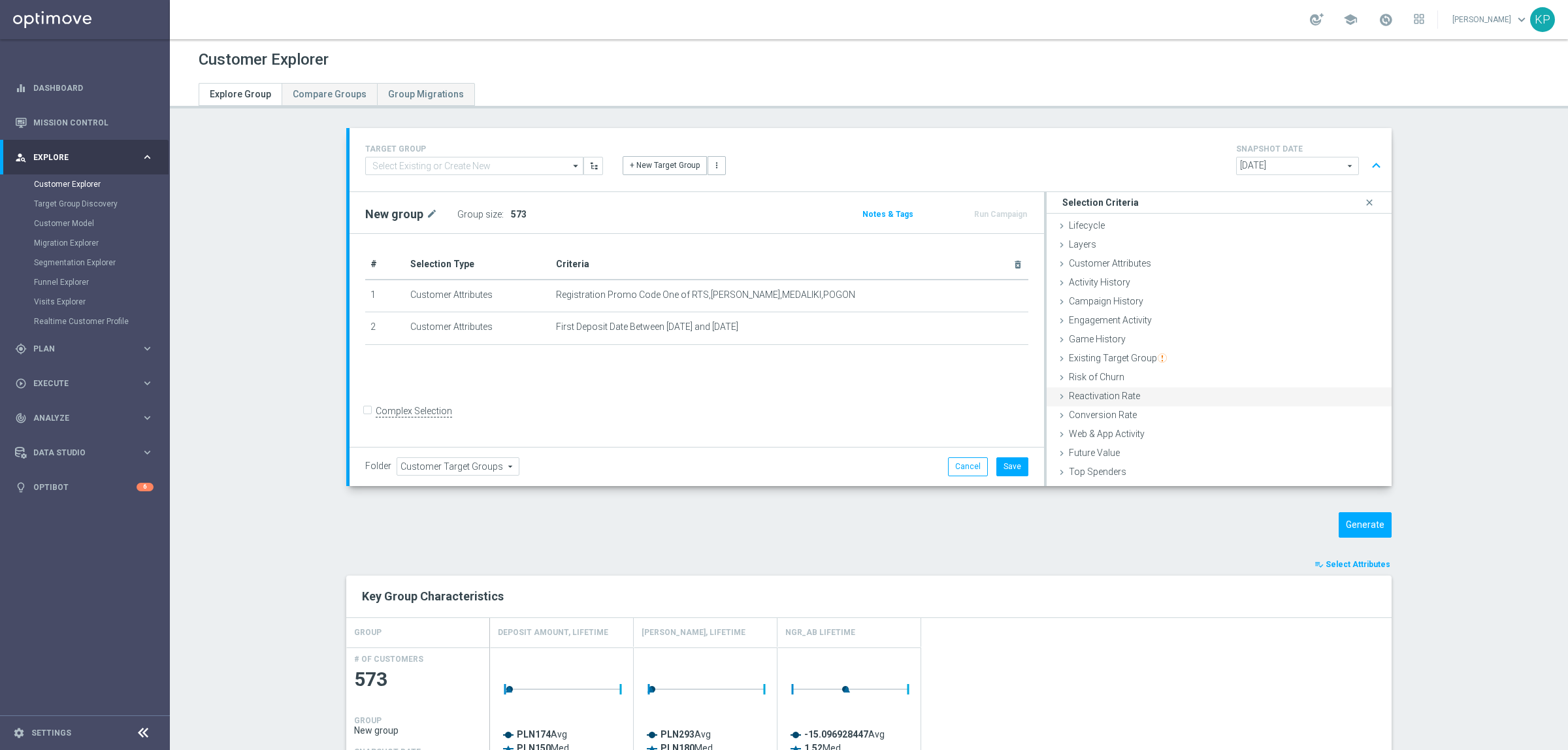
scroll to position [82, 0]
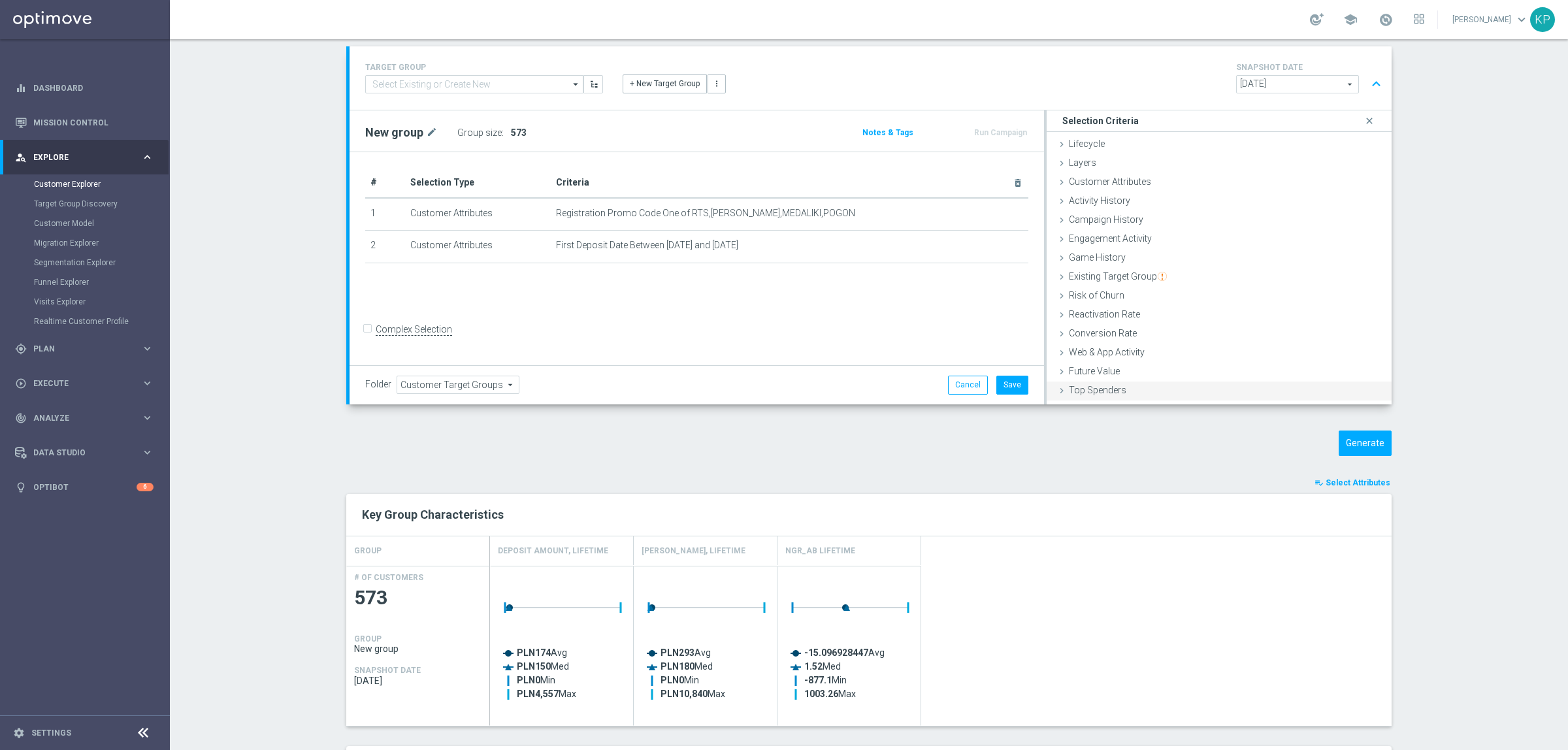
drag, startPoint x: 1180, startPoint y: 418, endPoint x: 1138, endPoint y: 393, distance: 48.9
click at [1180, 418] on div "TARGET GROUP arrow_drop_down Drag here to set row groups Drag here to set colum…" at bounding box center [868, 586] width 1098 height 1080
